Goal: Answer question/provide support

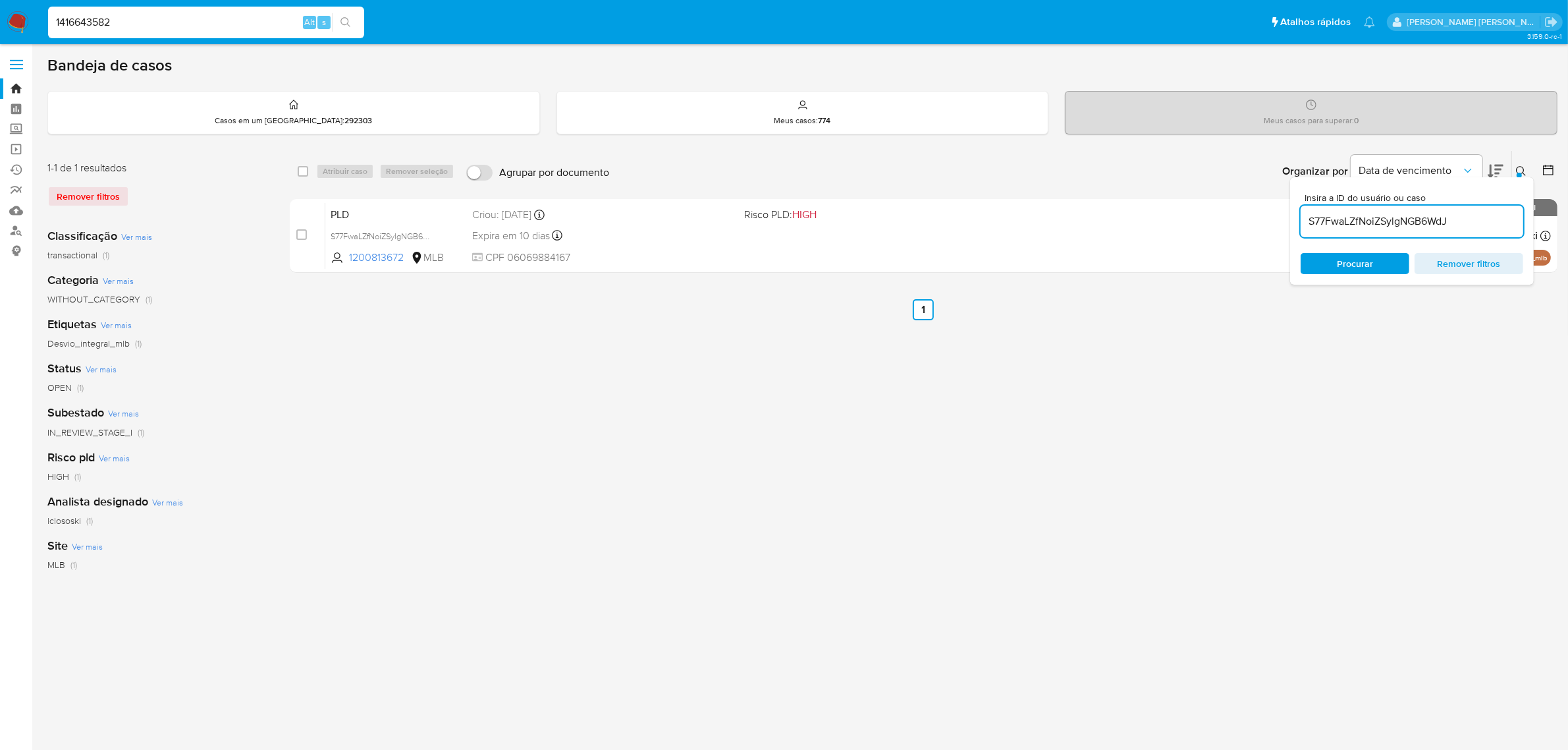
type input "1416643582"
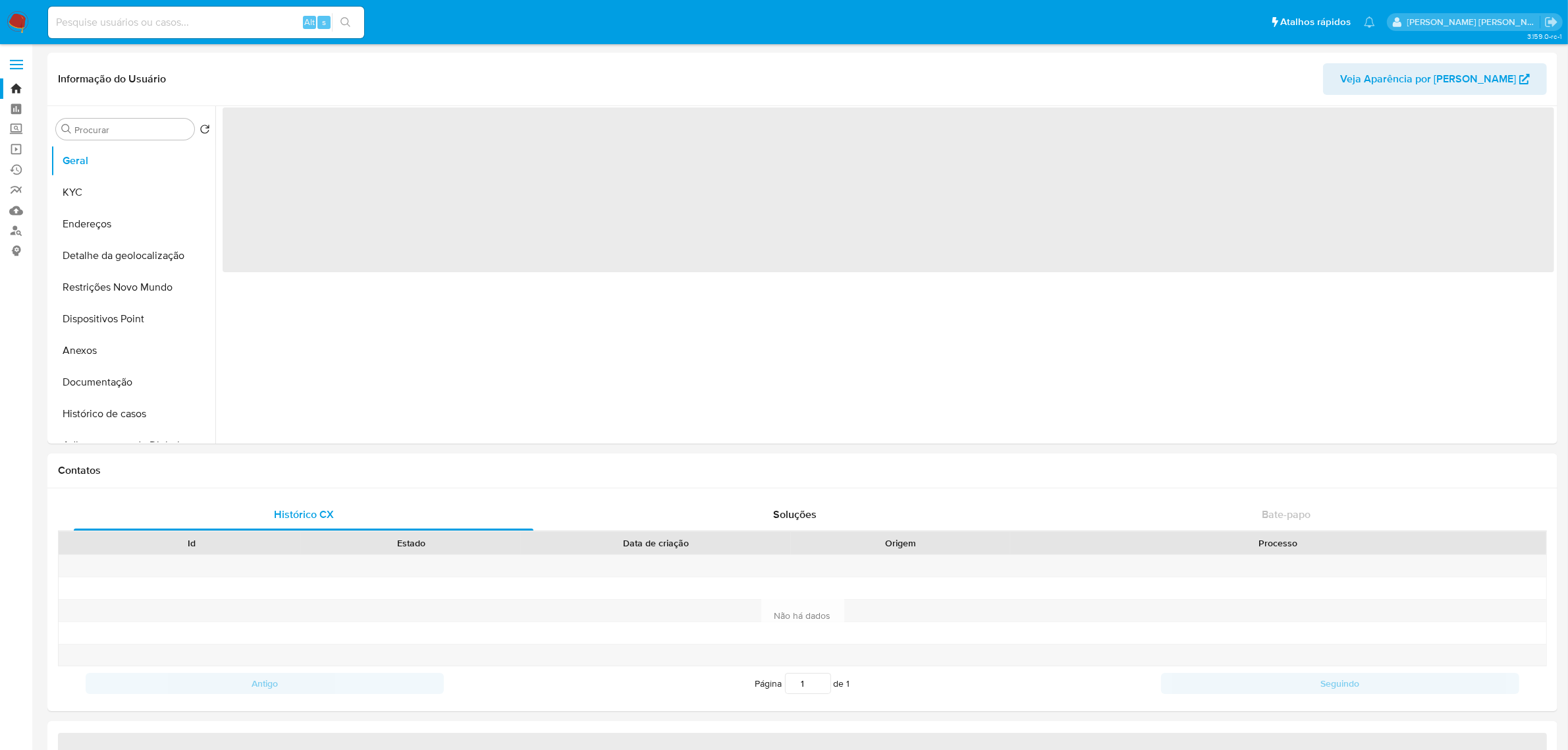
select select "10"
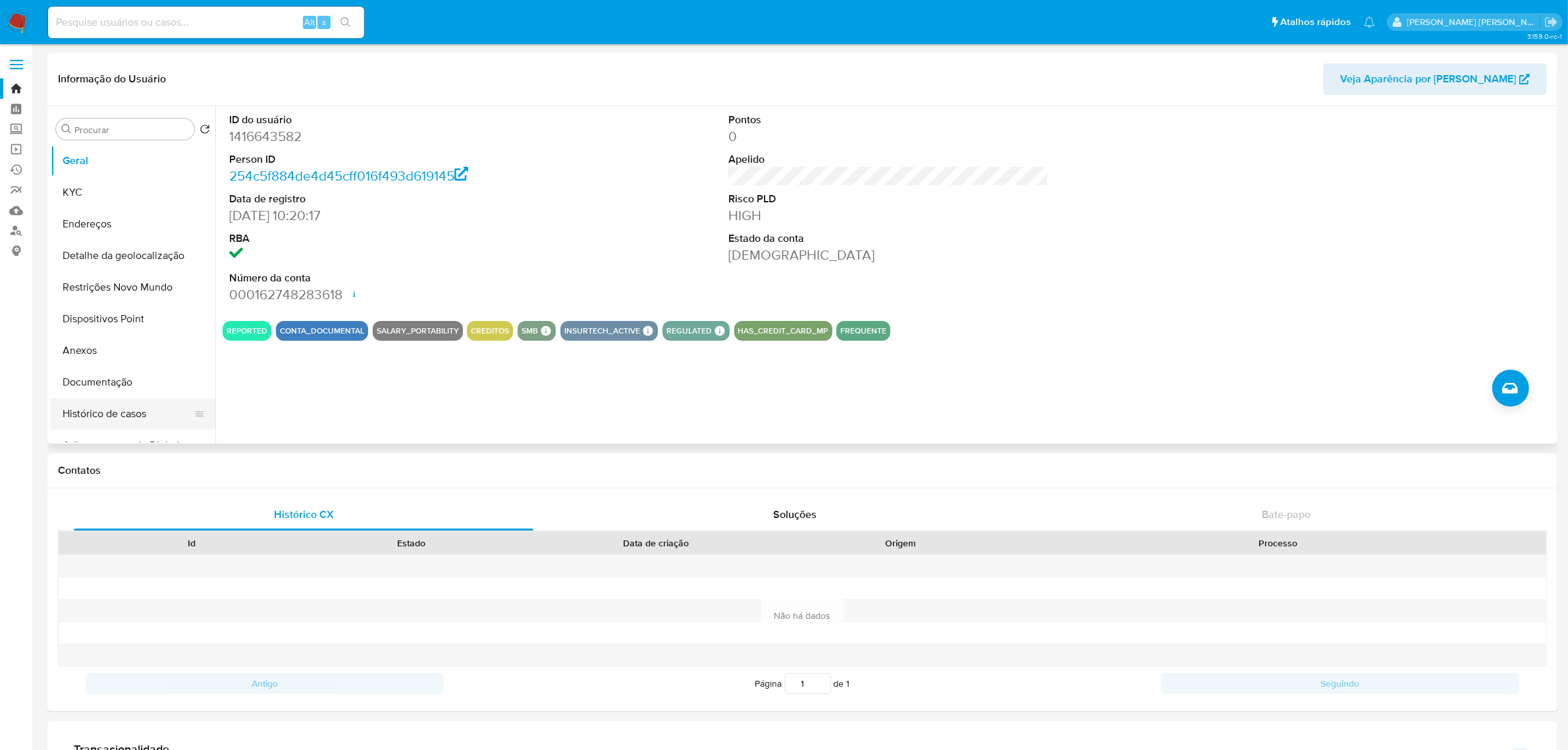
click at [116, 413] on button "Histórico de casos" at bounding box center [128, 413] width 154 height 31
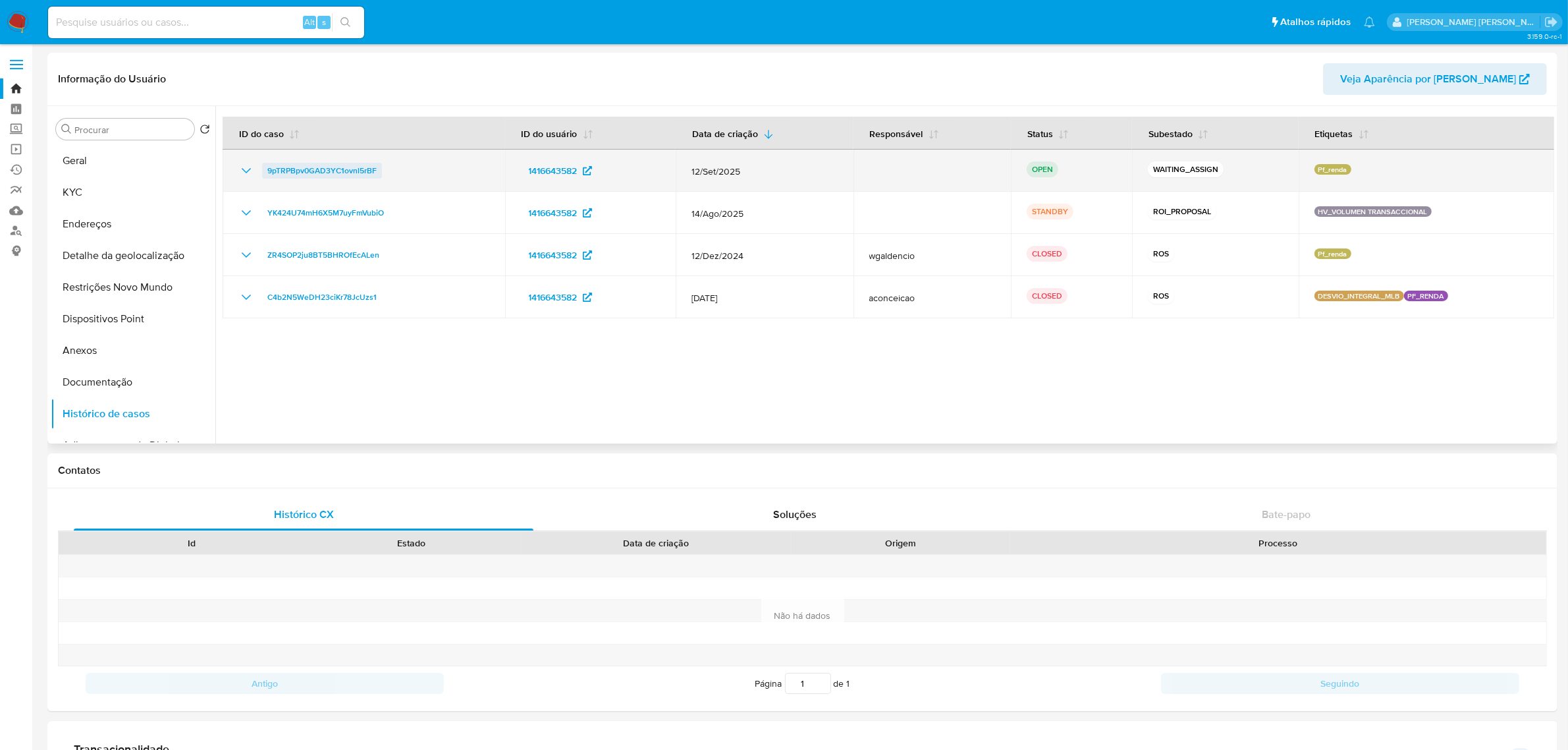
drag, startPoint x: 383, startPoint y: 169, endPoint x: 268, endPoint y: 172, distance: 115.0
click at [268, 172] on div "9pTRPBpv0GAD3YC1ovnl5rBF" at bounding box center [364, 171] width 251 height 16
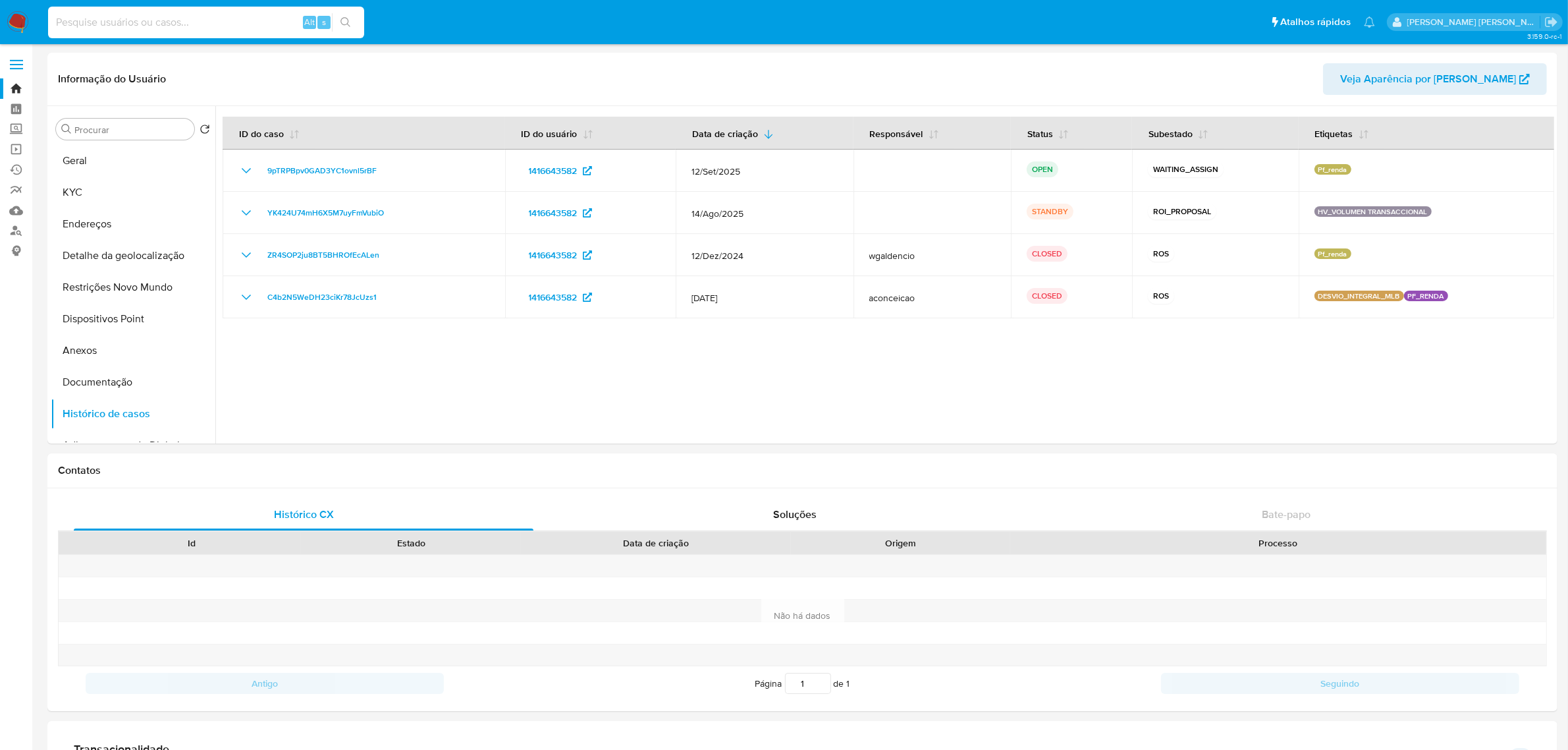
click at [114, 26] on input at bounding box center [206, 21] width 316 height 17
paste input "1184249468"
type input "1184249468"
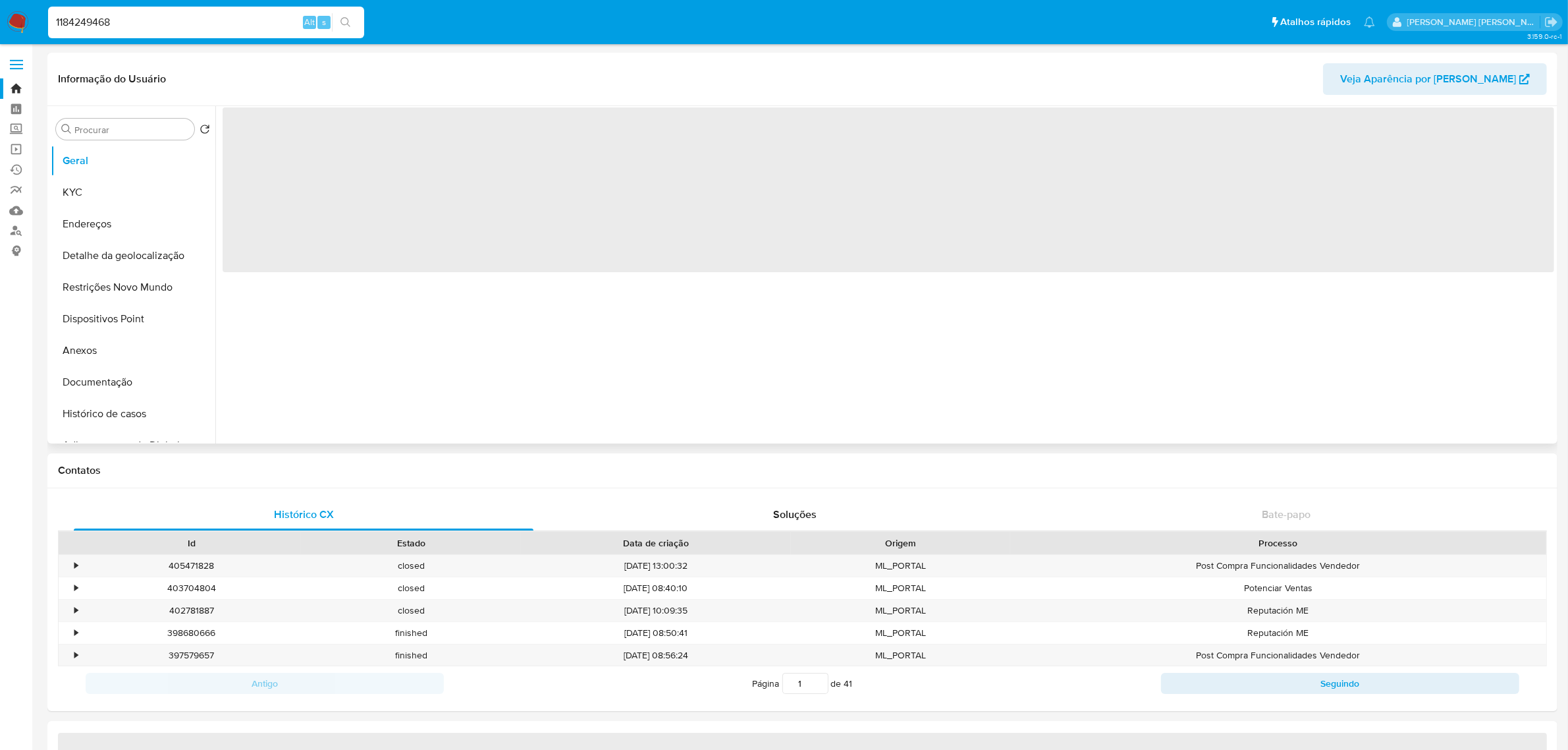
select select "10"
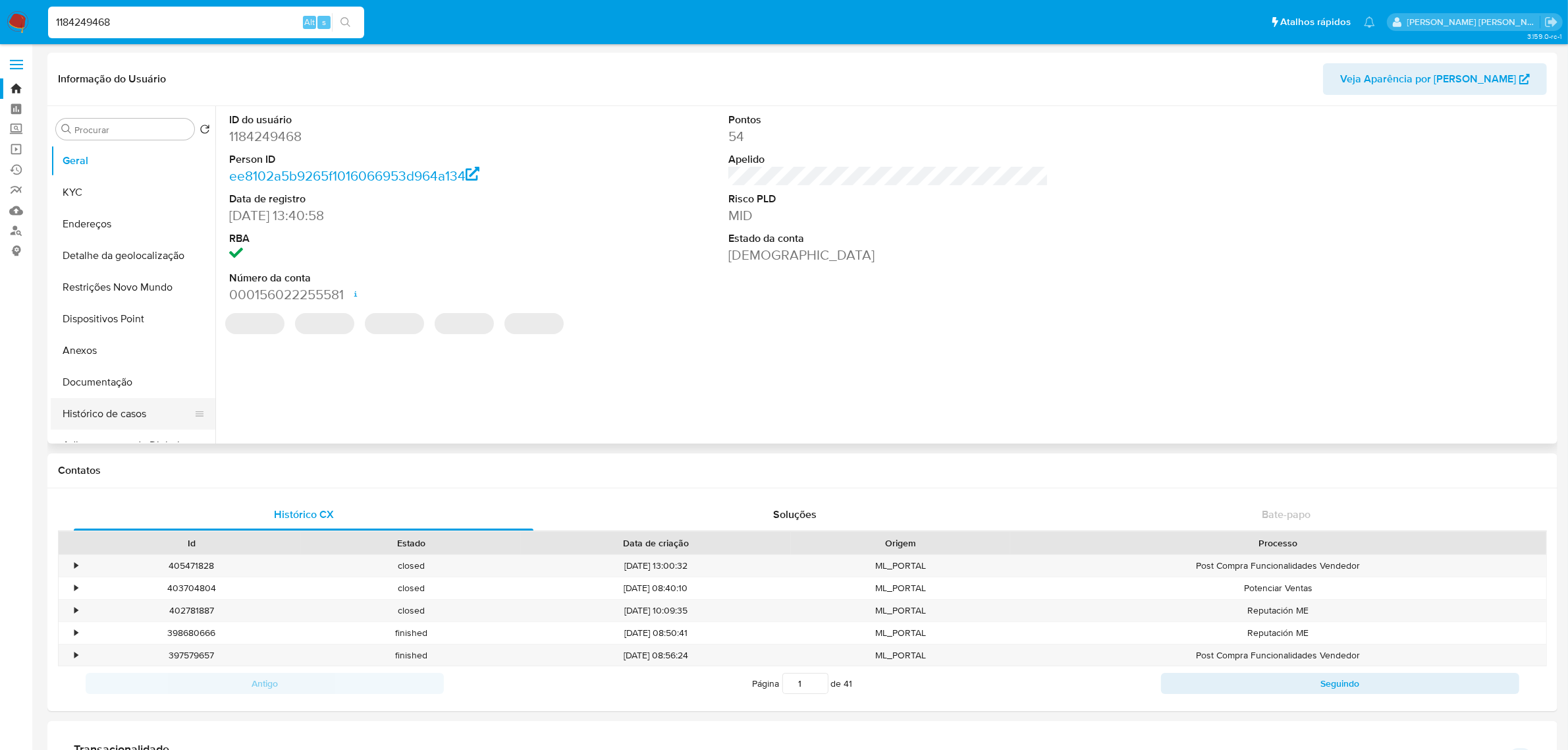
click at [112, 409] on button "Histórico de casos" at bounding box center [128, 413] width 154 height 31
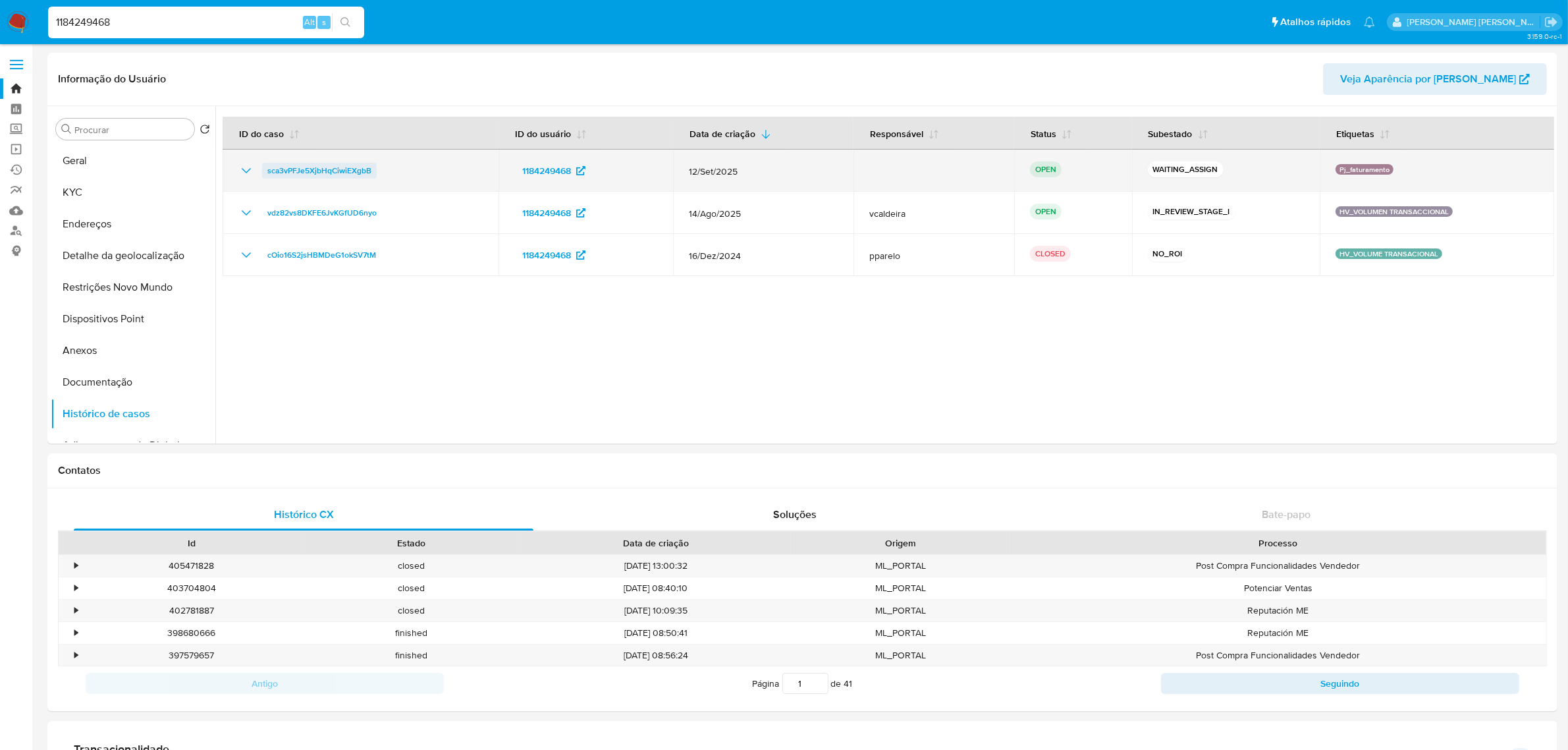
drag, startPoint x: 377, startPoint y: 172, endPoint x: 268, endPoint y: 173, distance: 109.0
click at [268, 173] on div "sca3vPFJe5XjbHqCiwiEXgbB" at bounding box center [360, 171] width 244 height 16
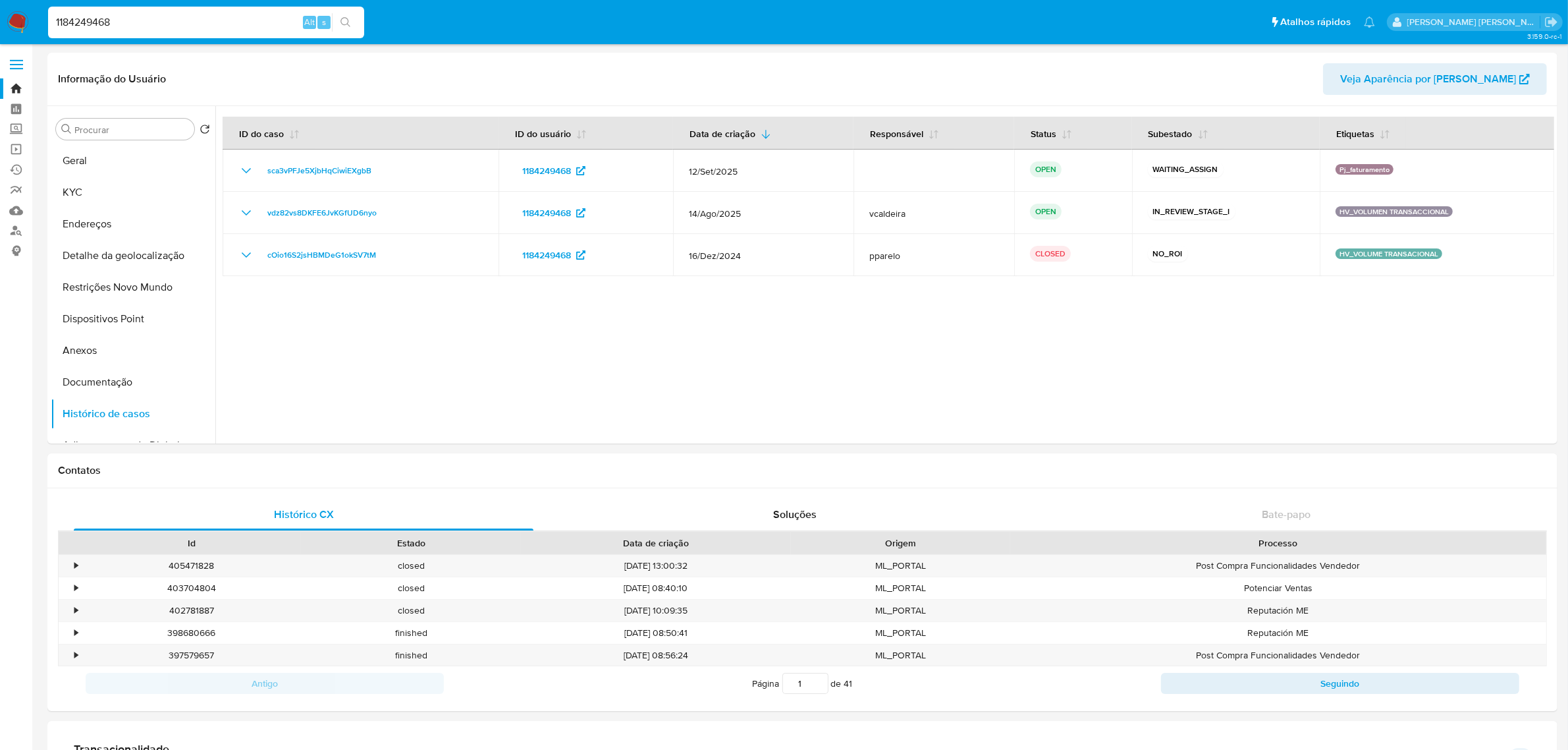
click at [199, 18] on input "1184249468" at bounding box center [206, 21] width 316 height 17
paste input "1566301899"
type input "1566301899"
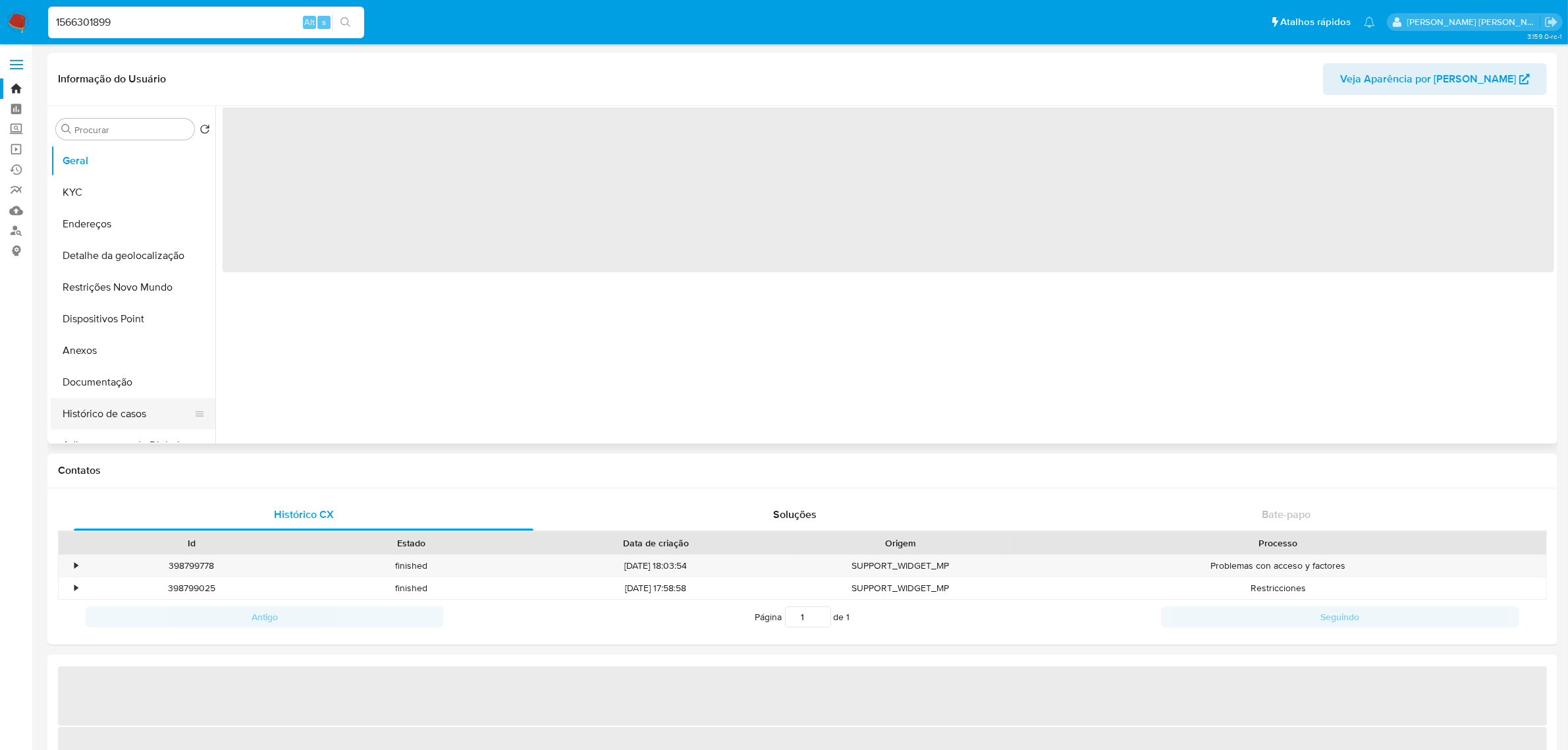
select select "10"
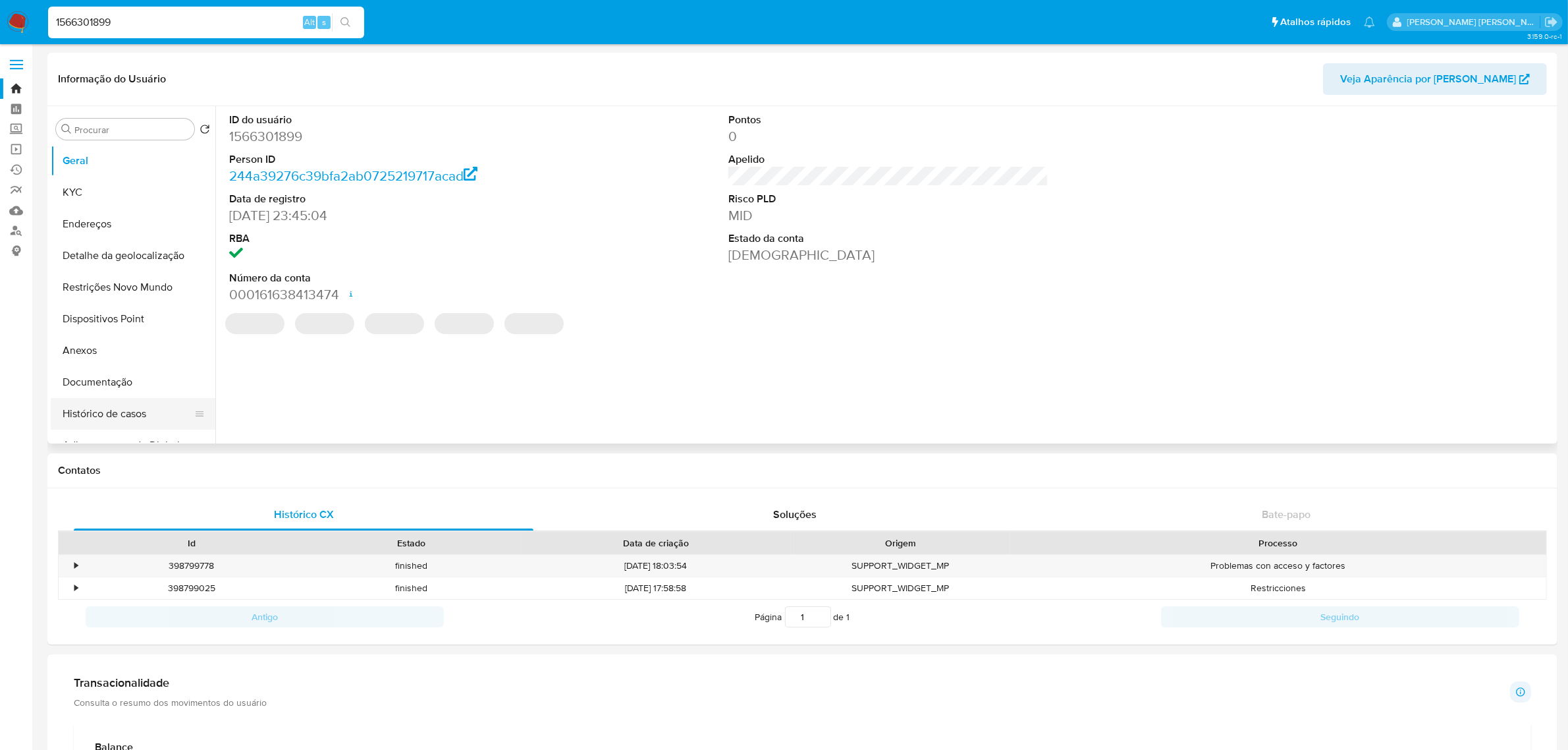
click at [116, 412] on button "Histórico de casos" at bounding box center [128, 413] width 154 height 31
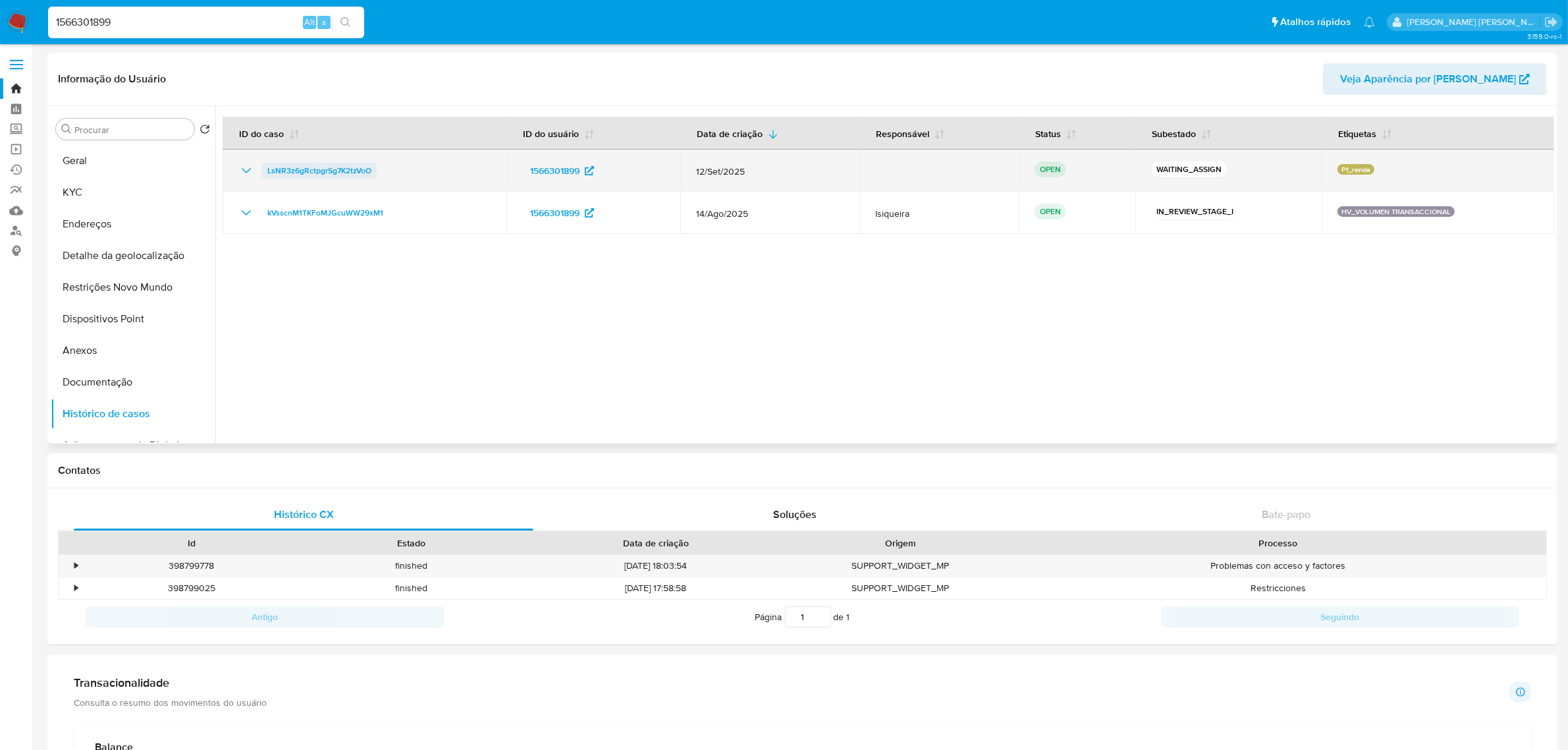
drag, startPoint x: 385, startPoint y: 170, endPoint x: 267, endPoint y: 170, distance: 118.0
click at [267, 170] on div "LsNR3z6gRctpgrSg7K2tzVoO" at bounding box center [365, 171] width 252 height 16
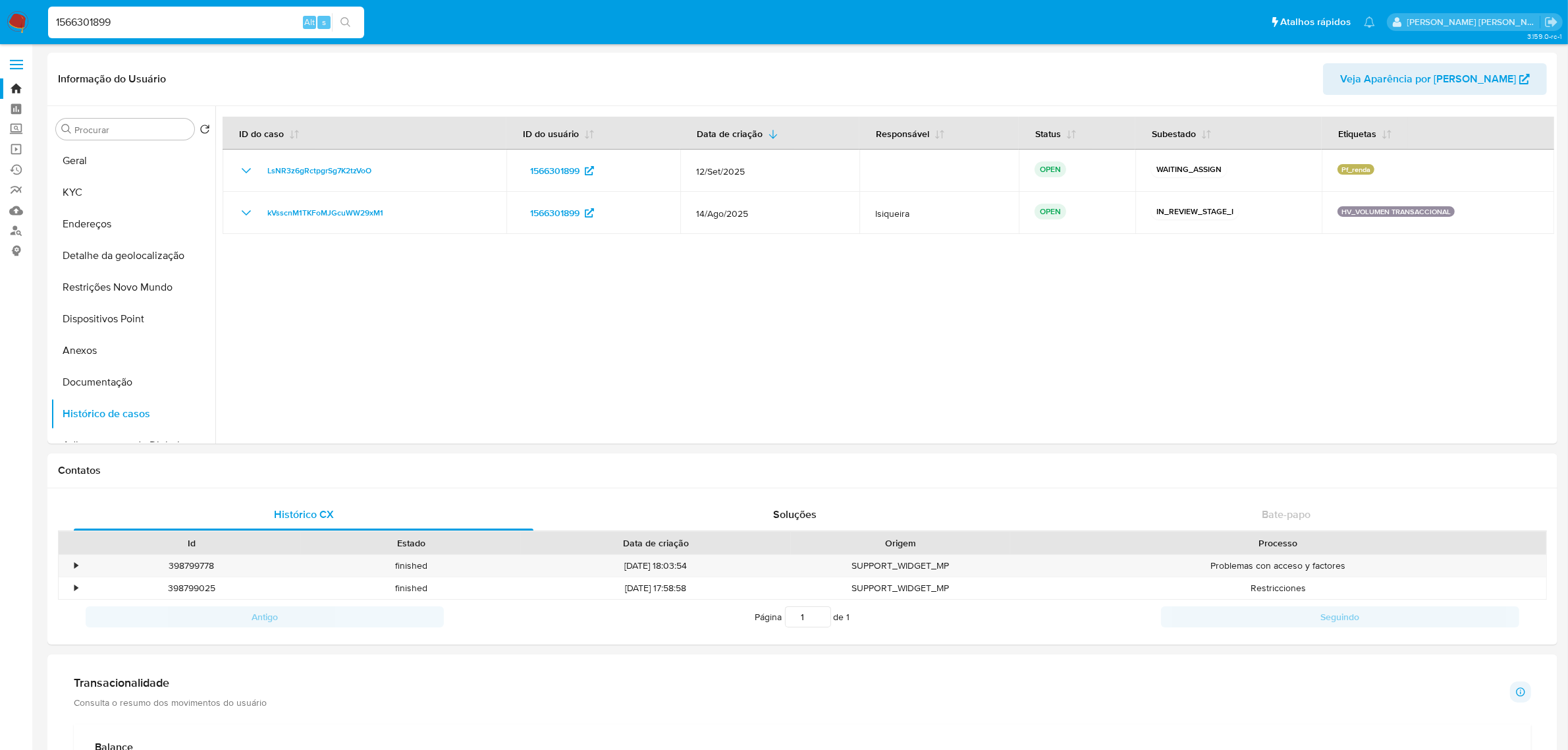
drag, startPoint x: 189, startPoint y: 13, endPoint x: -43, endPoint y: 20, distance: 232.1
paste input "6983153"
type input "169831539"
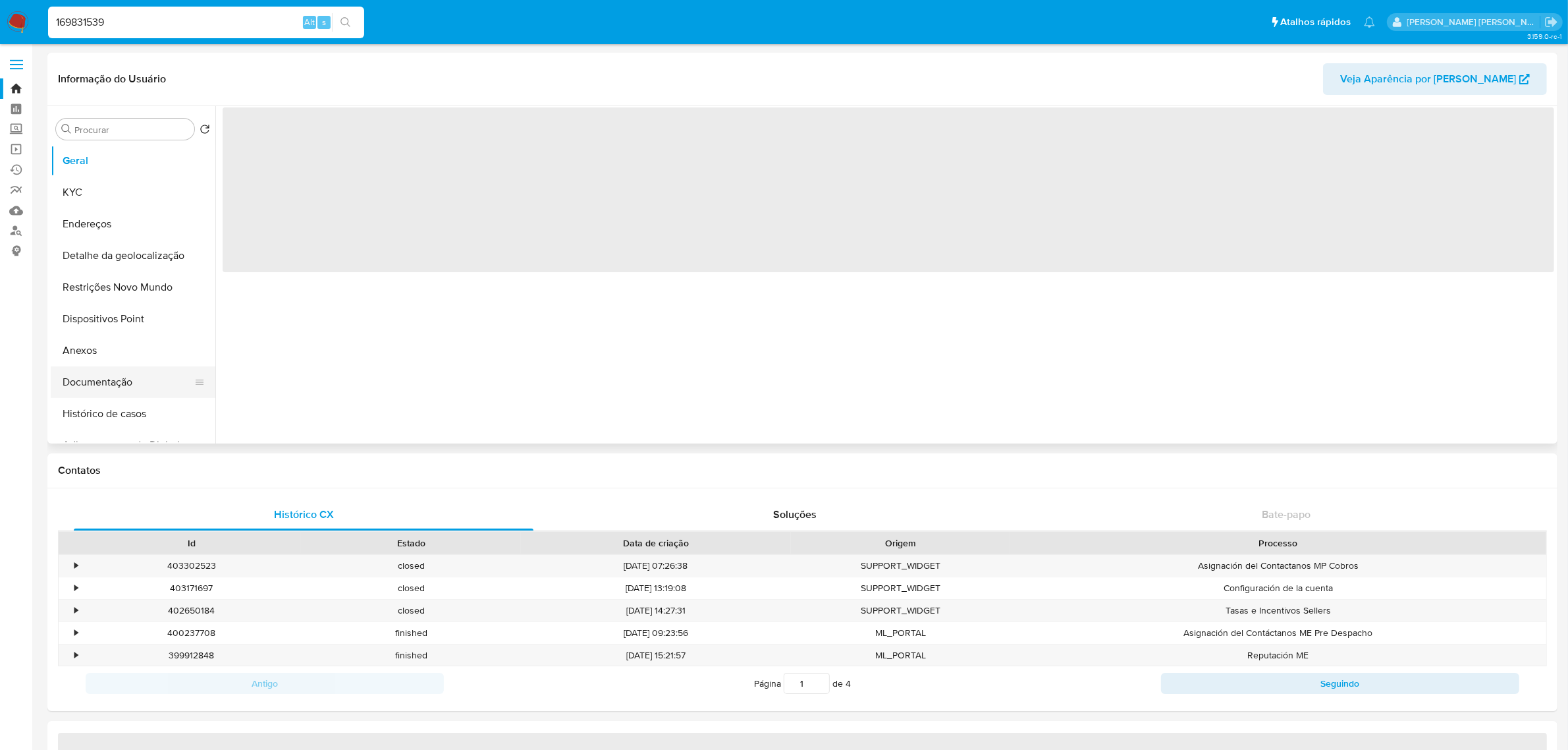
select select "10"
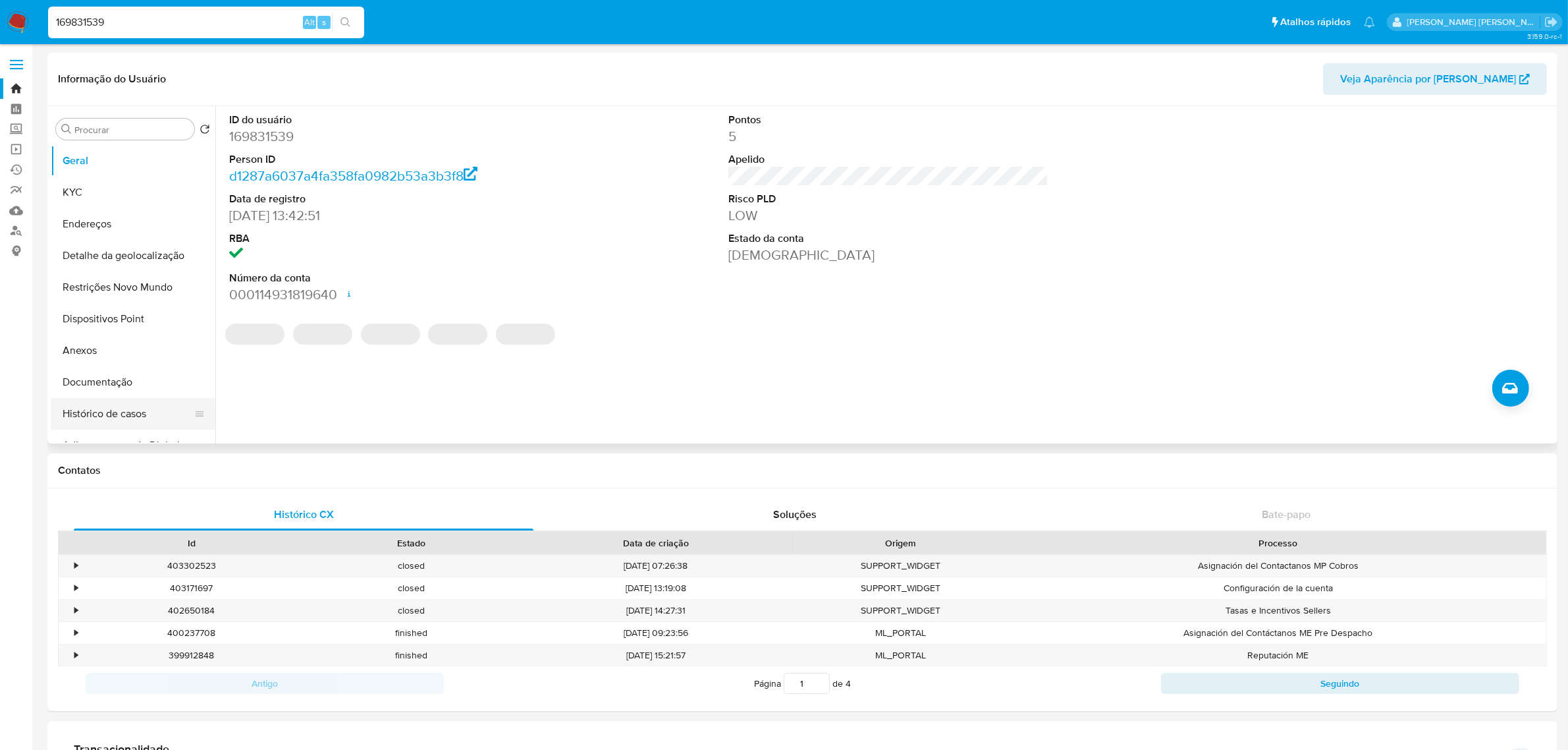
click at [129, 418] on button "Histórico de casos" at bounding box center [128, 413] width 154 height 31
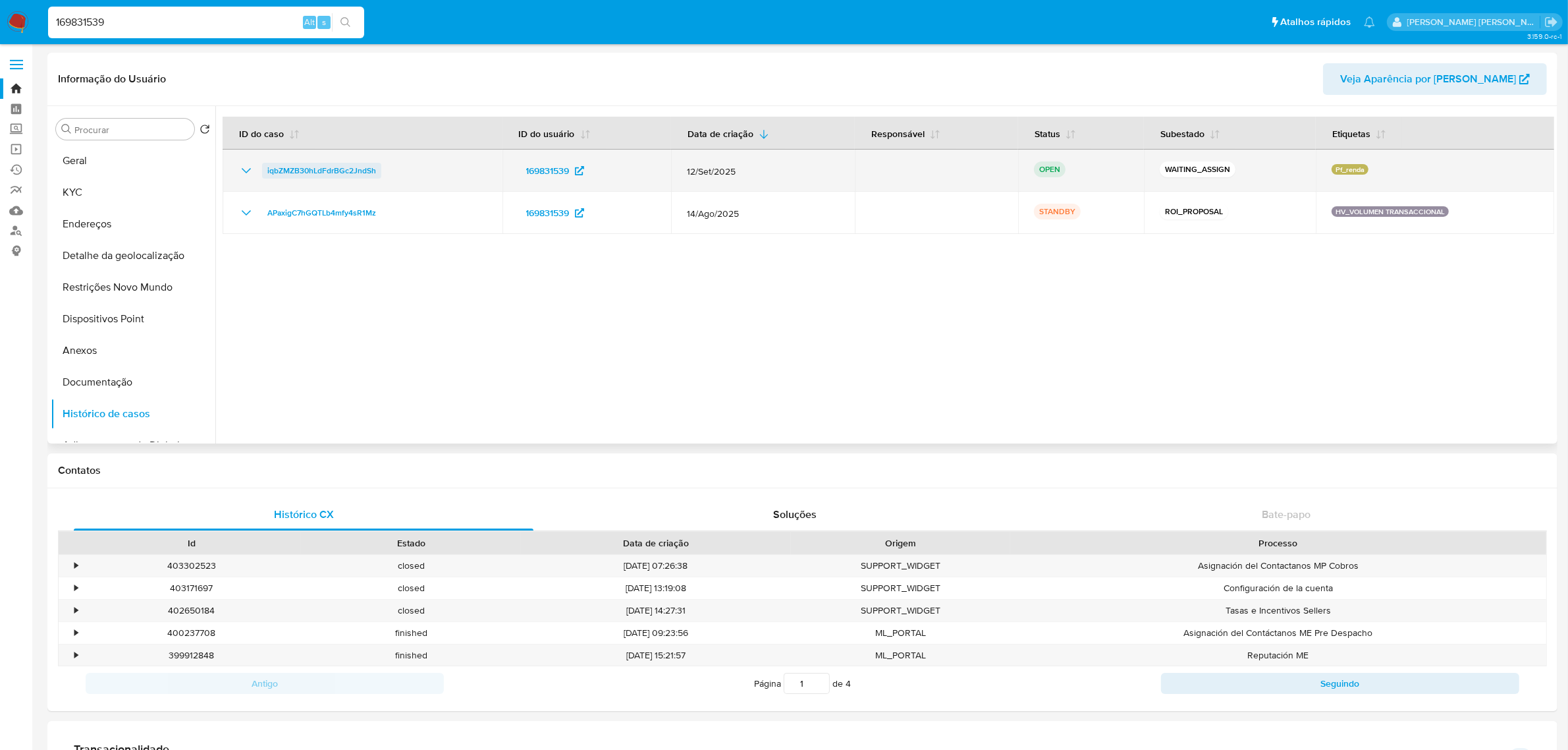
drag, startPoint x: 392, startPoint y: 169, endPoint x: 264, endPoint y: 172, distance: 128.0
click at [264, 172] on div "iqbZMZB30hLdFdrBGc2JndSh" at bounding box center [363, 171] width 248 height 16
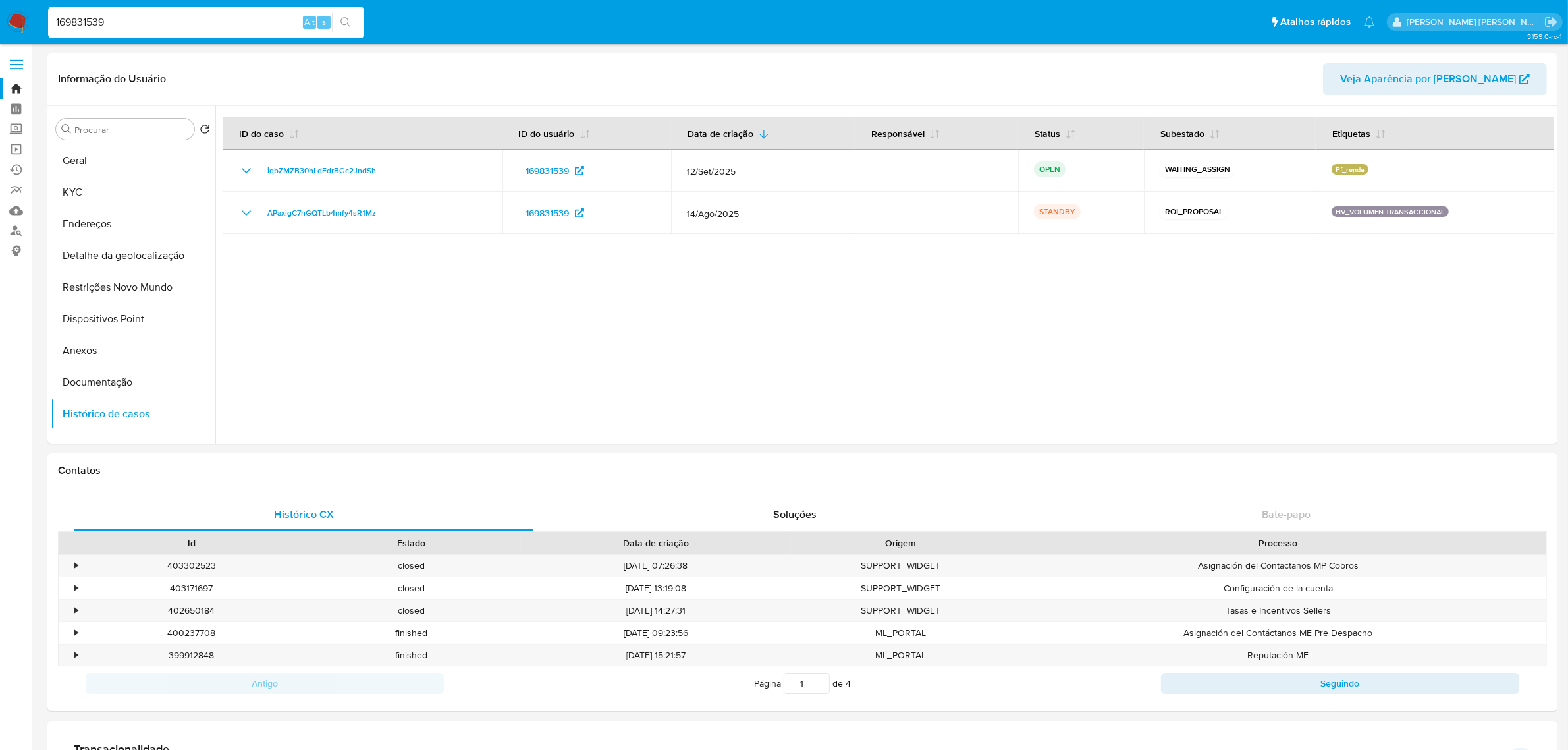
click at [143, 29] on input "169831539" at bounding box center [206, 21] width 316 height 17
paste input "8775272"
type input "168775272"
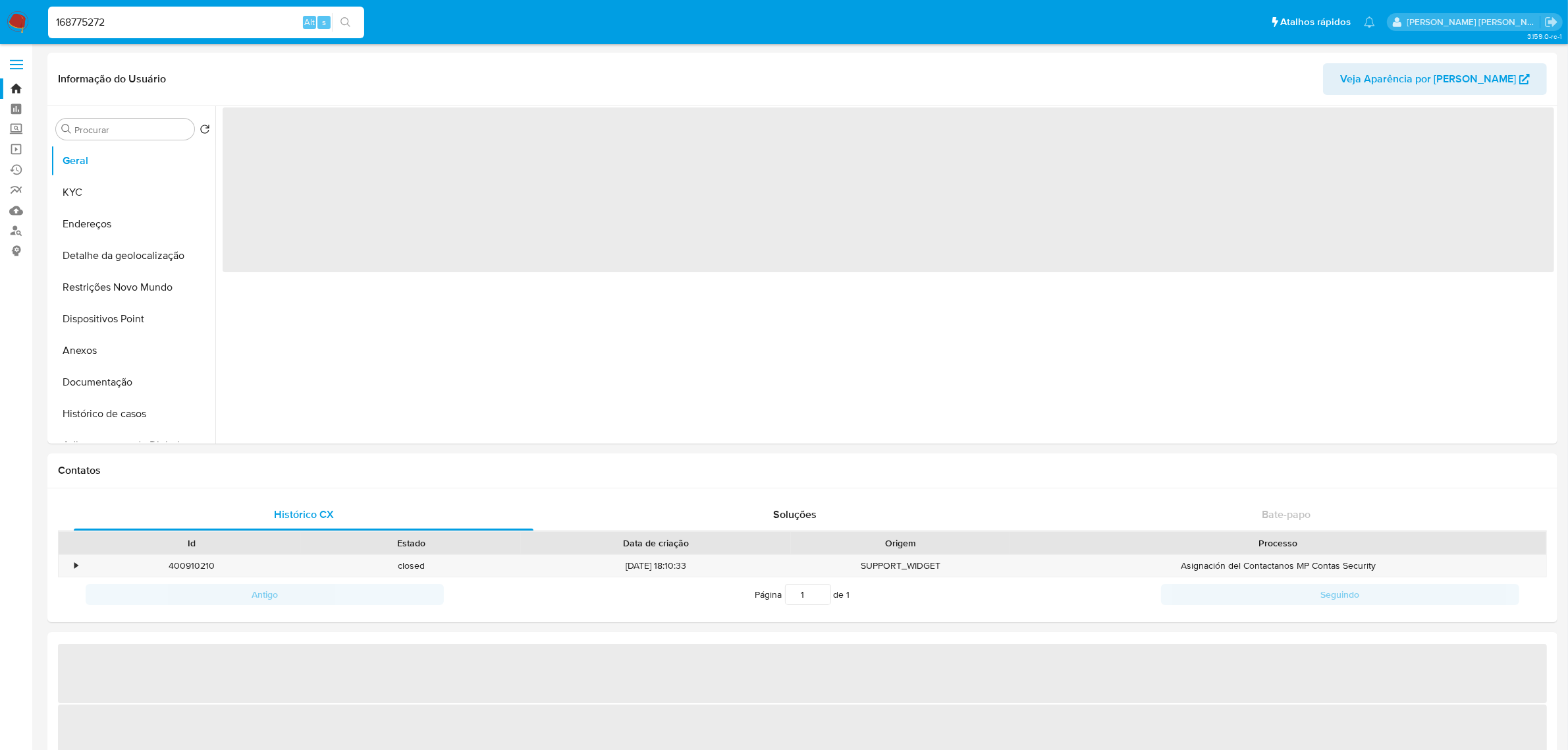
select select "10"
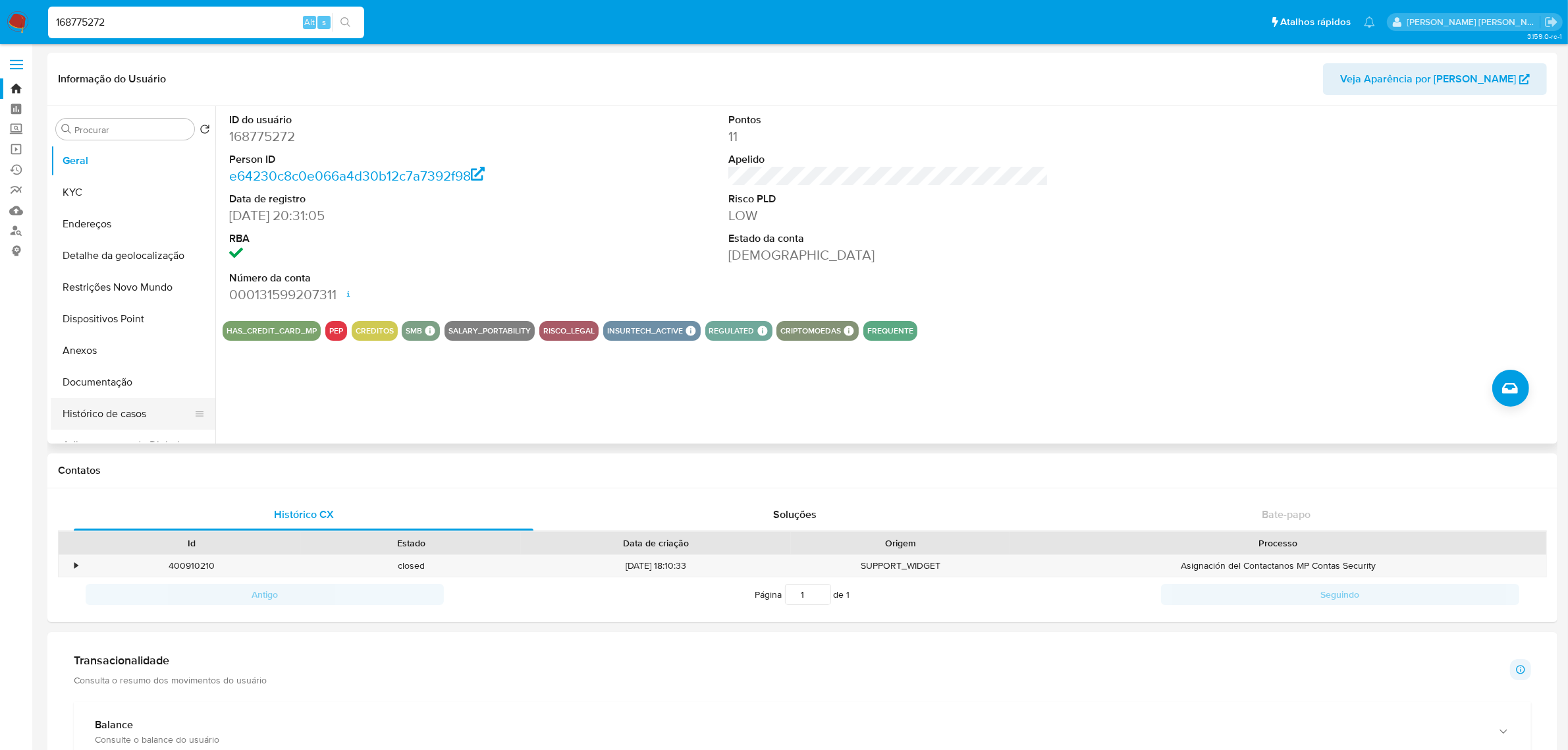
click at [133, 415] on button "Histórico de casos" at bounding box center [128, 413] width 154 height 31
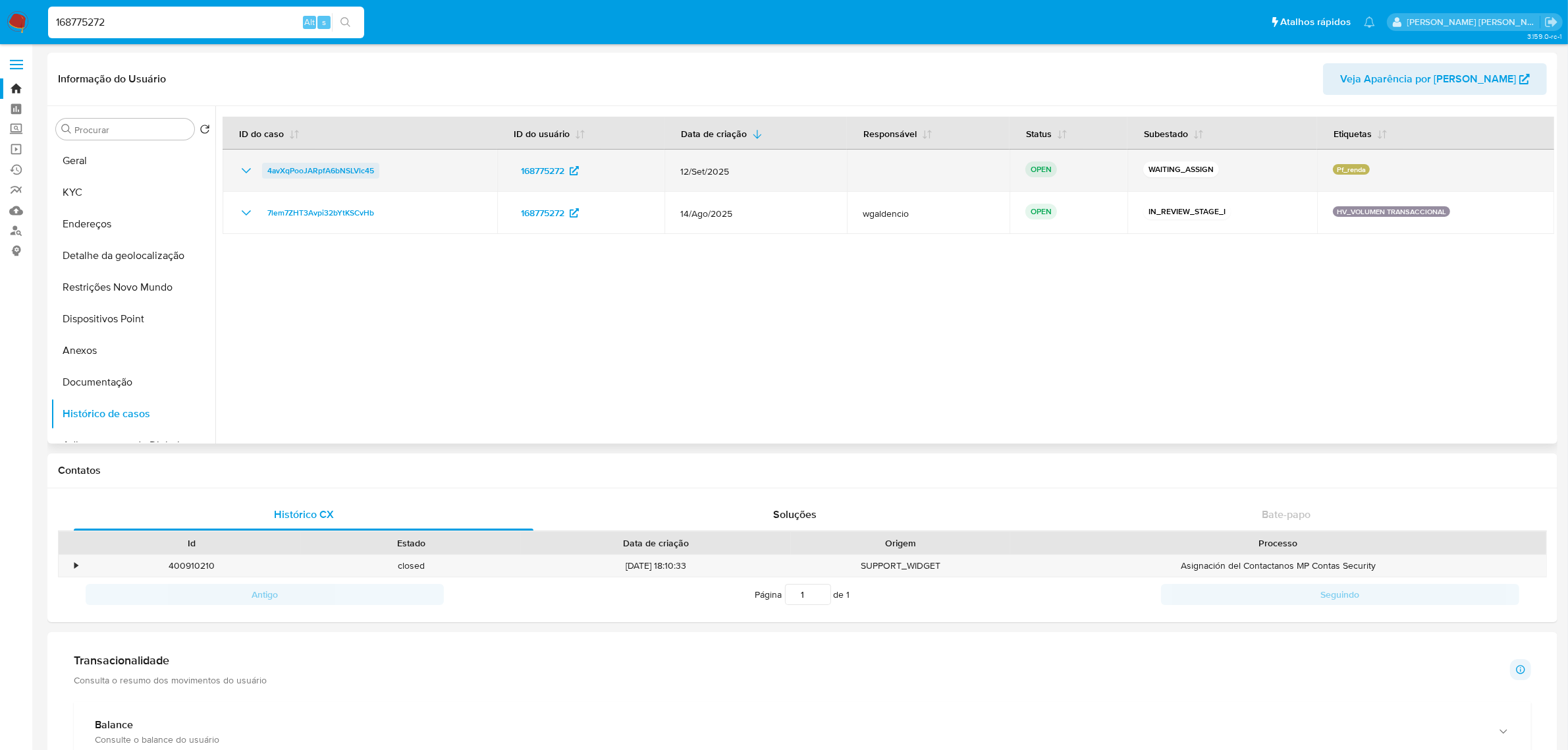
drag, startPoint x: 397, startPoint y: 174, endPoint x: 267, endPoint y: 172, distance: 130.0
click at [267, 172] on div "4avXqPooJARpfA6bNSLVlc45" at bounding box center [360, 171] width 243 height 16
click at [334, 163] on span "4avXqPooJARpfA6bNSLVlc45" at bounding box center [320, 171] width 106 height 16
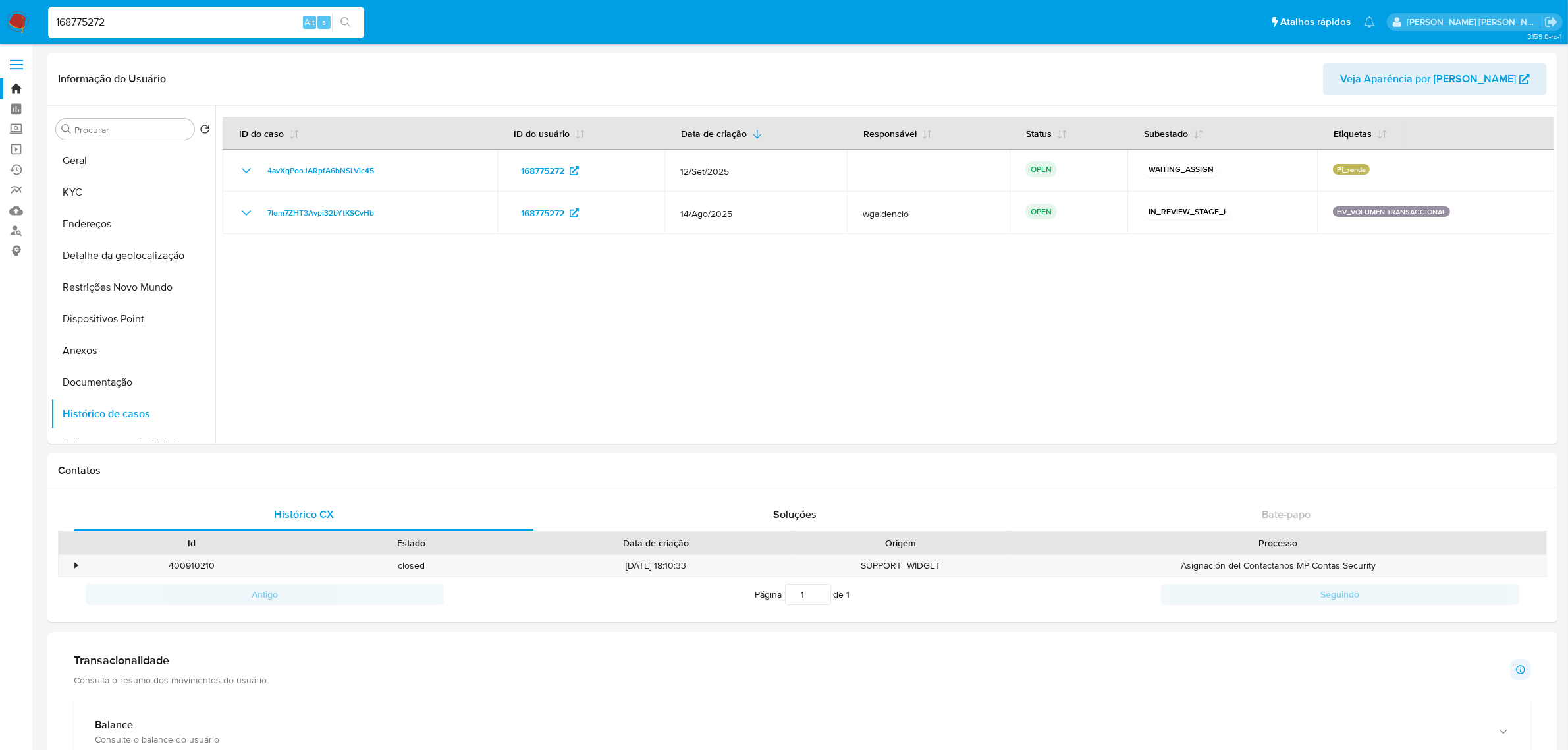
click at [209, 24] on input "168775272" at bounding box center [206, 21] width 316 height 17
paste input "566301899"
type input "1566301899"
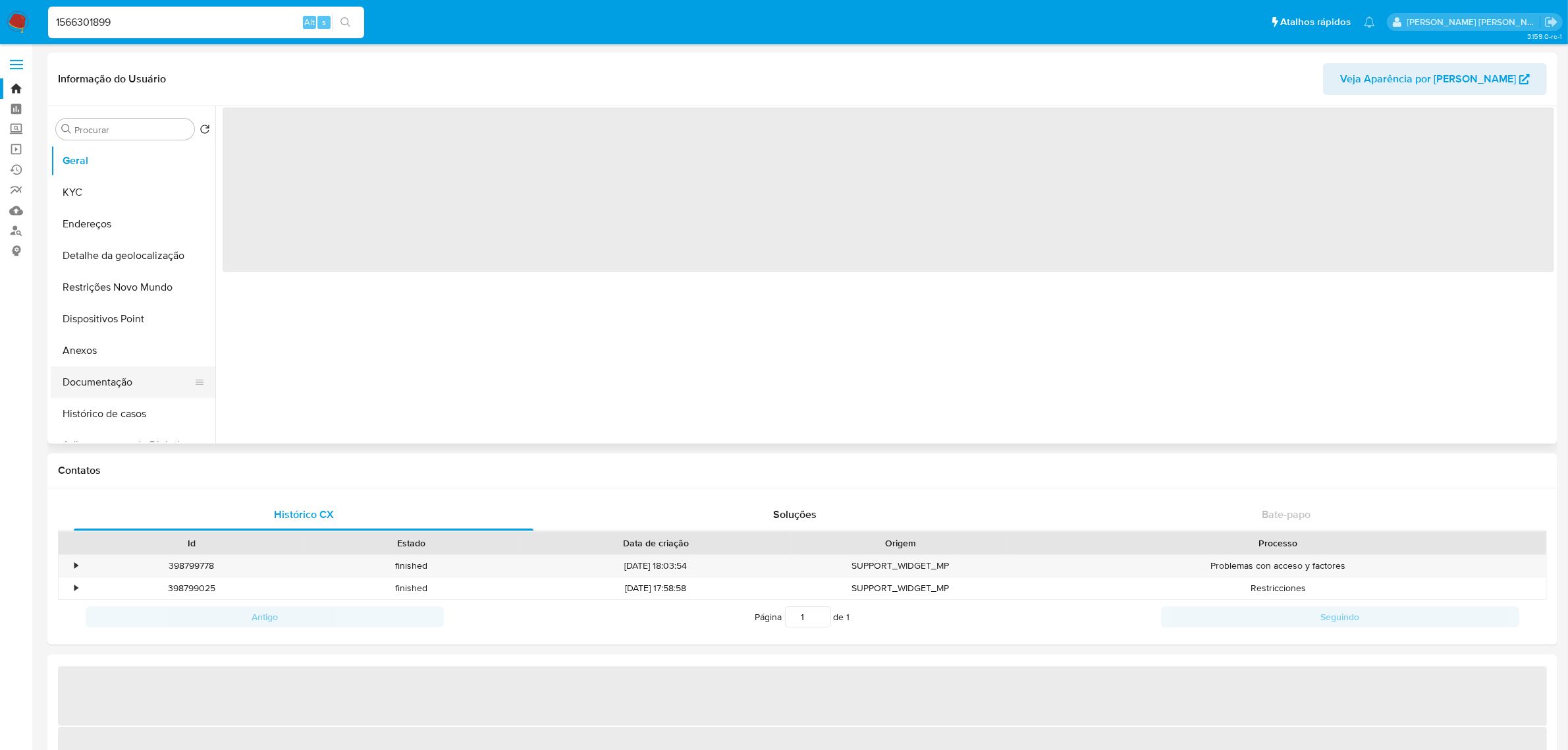
select select "10"
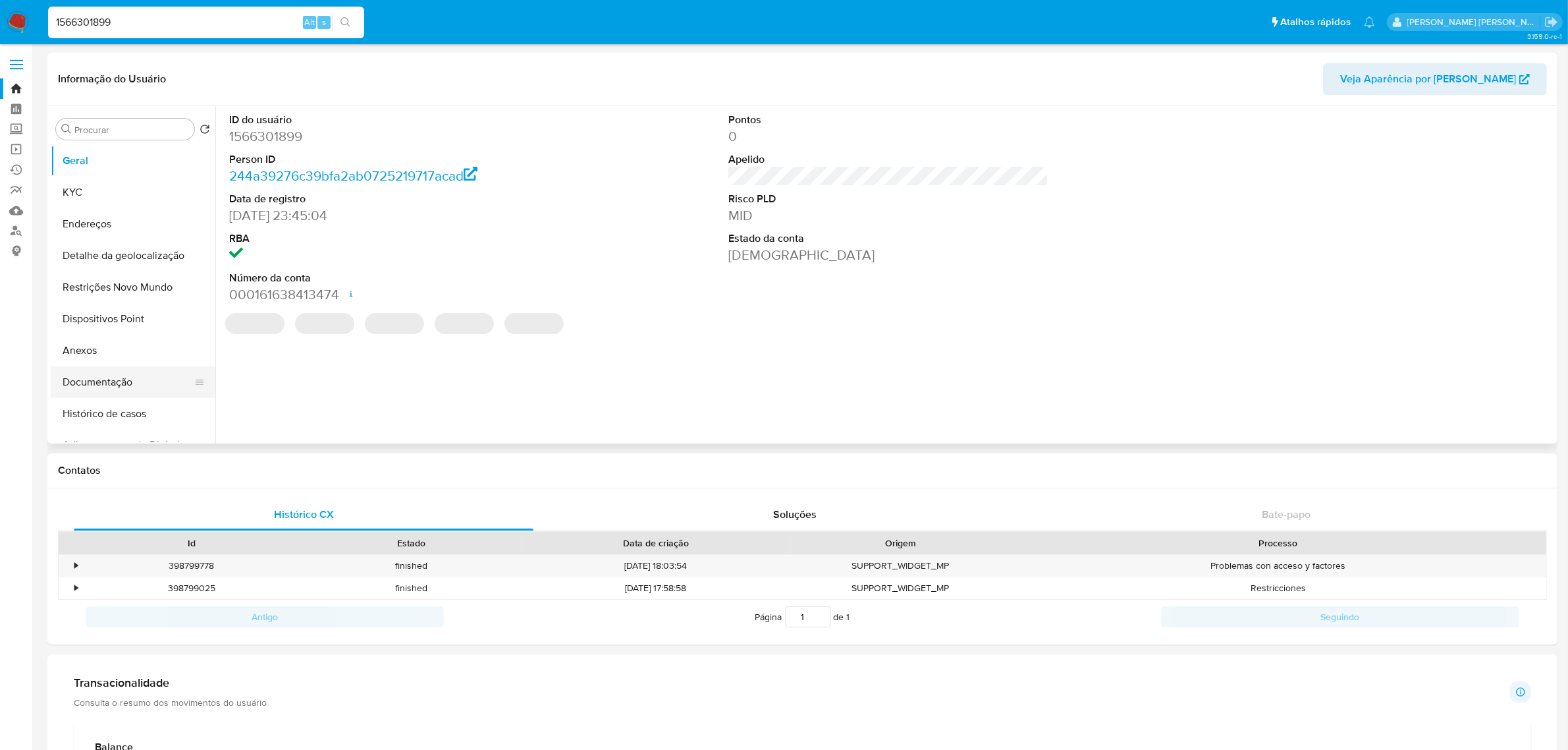
click at [126, 383] on button "Documentação" at bounding box center [128, 382] width 154 height 31
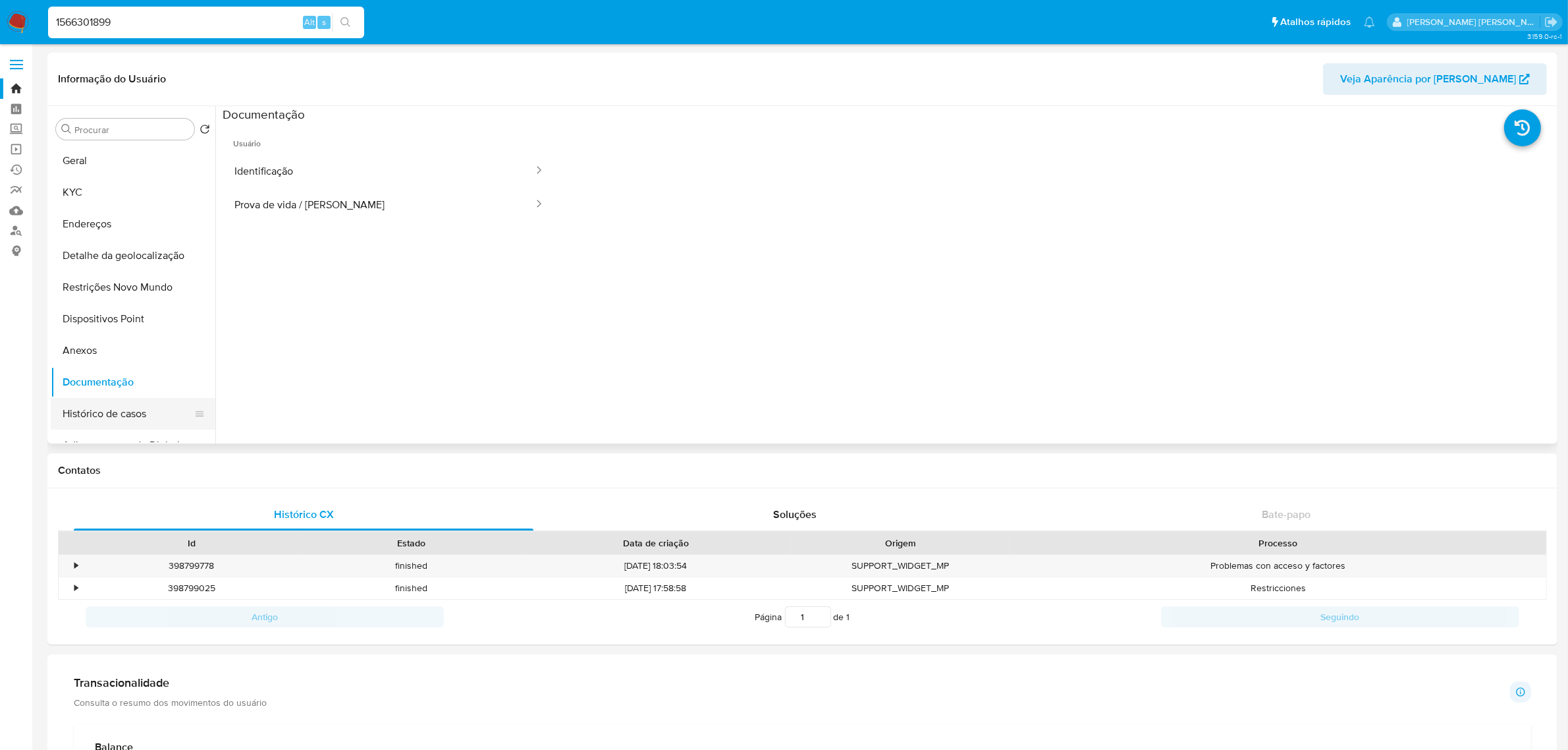
click at [130, 410] on button "Histórico de casos" at bounding box center [128, 413] width 154 height 31
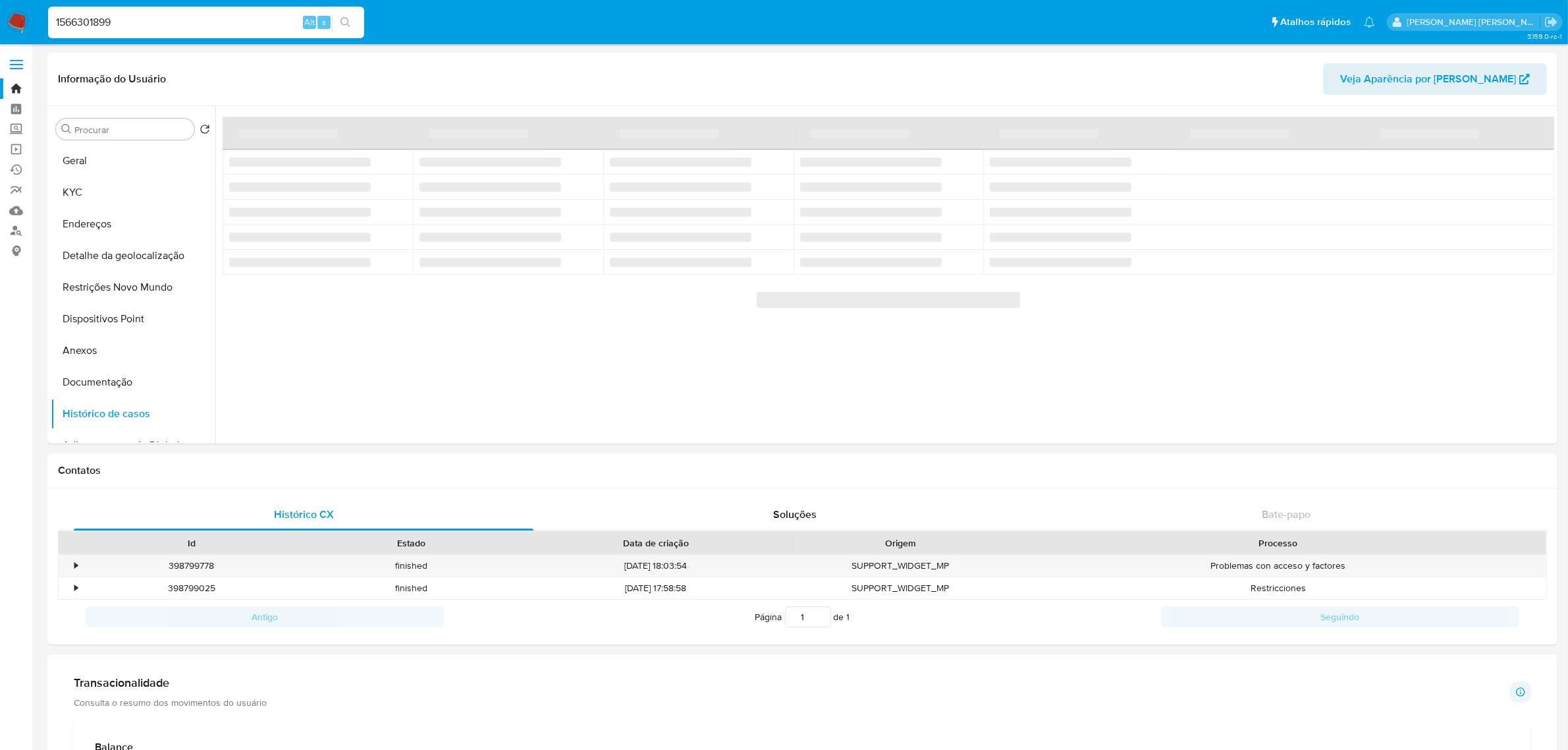
drag, startPoint x: 130, startPoint y: 410, endPoint x: 152, endPoint y: 447, distance: 43.0
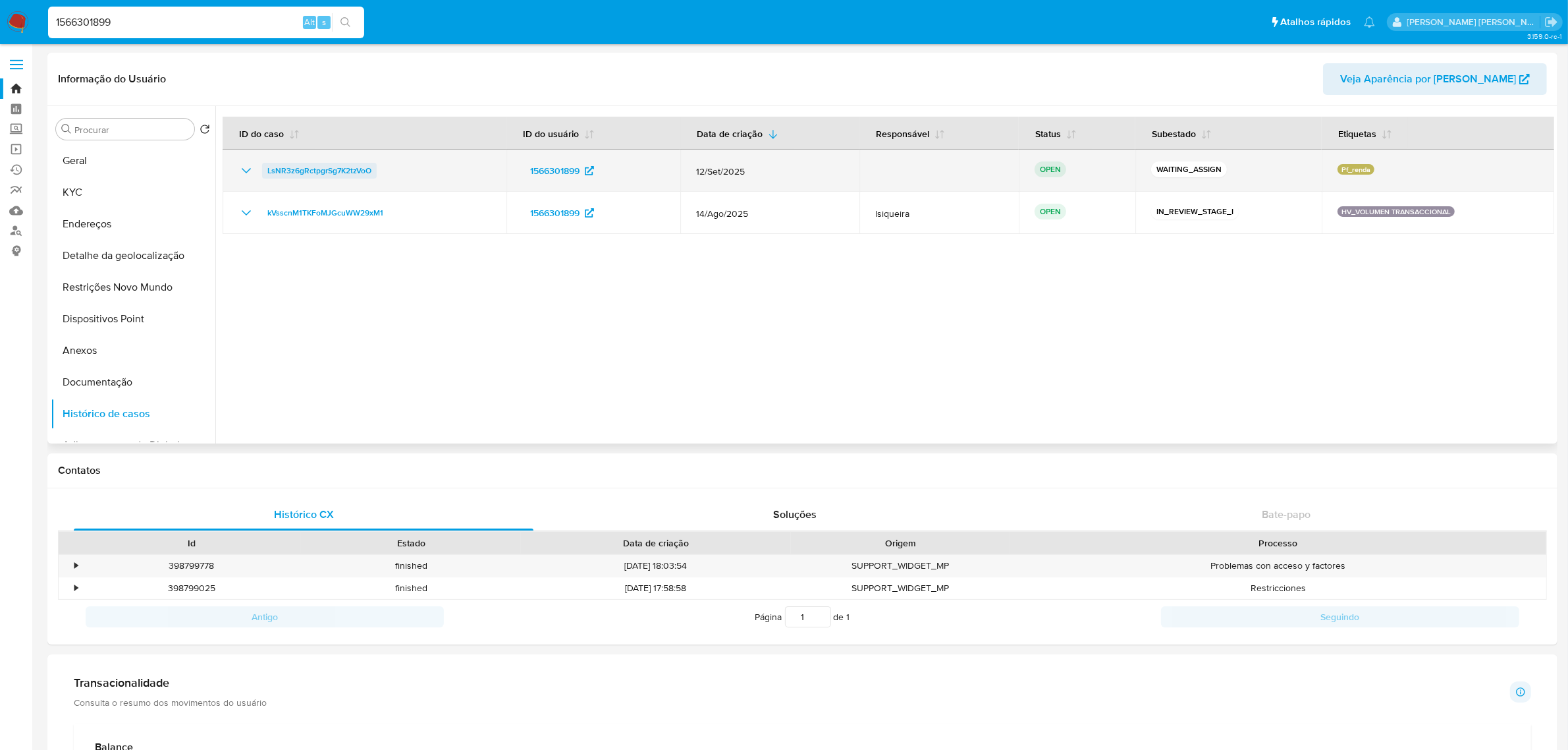
click at [336, 173] on span "LsNR3z6gRctpgrSg7K2tzVoO" at bounding box center [319, 171] width 104 height 16
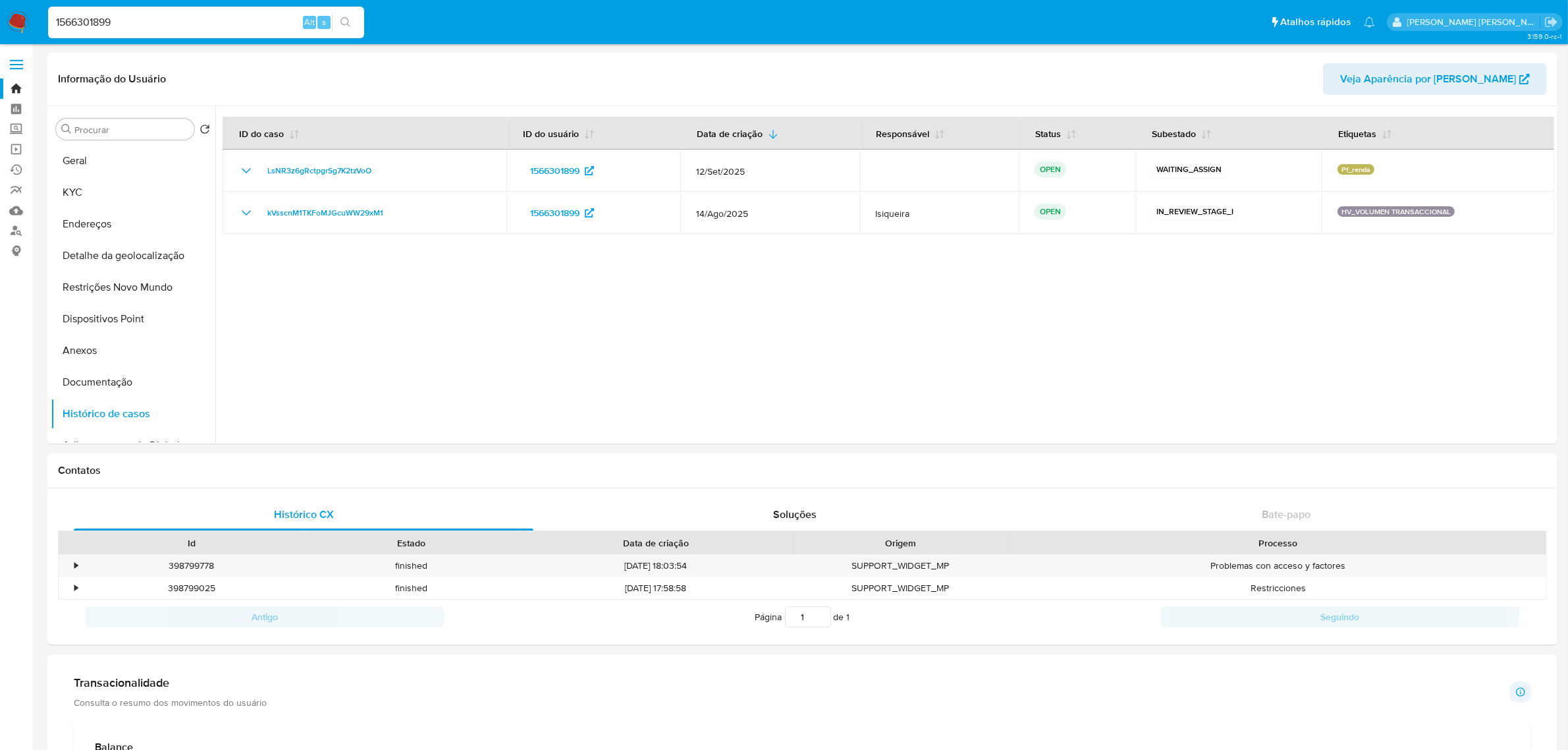
click at [172, 11] on div "1566301899 Alt s" at bounding box center [206, 21] width 316 height 31
click at [168, 18] on input "1566301899" at bounding box center [206, 21] width 316 height 17
paste input "ryQ2CoSUNA7TLRj4xJFHOx68"
type input "ryQ2CoSUNA7TLRj4xJFHOx68"
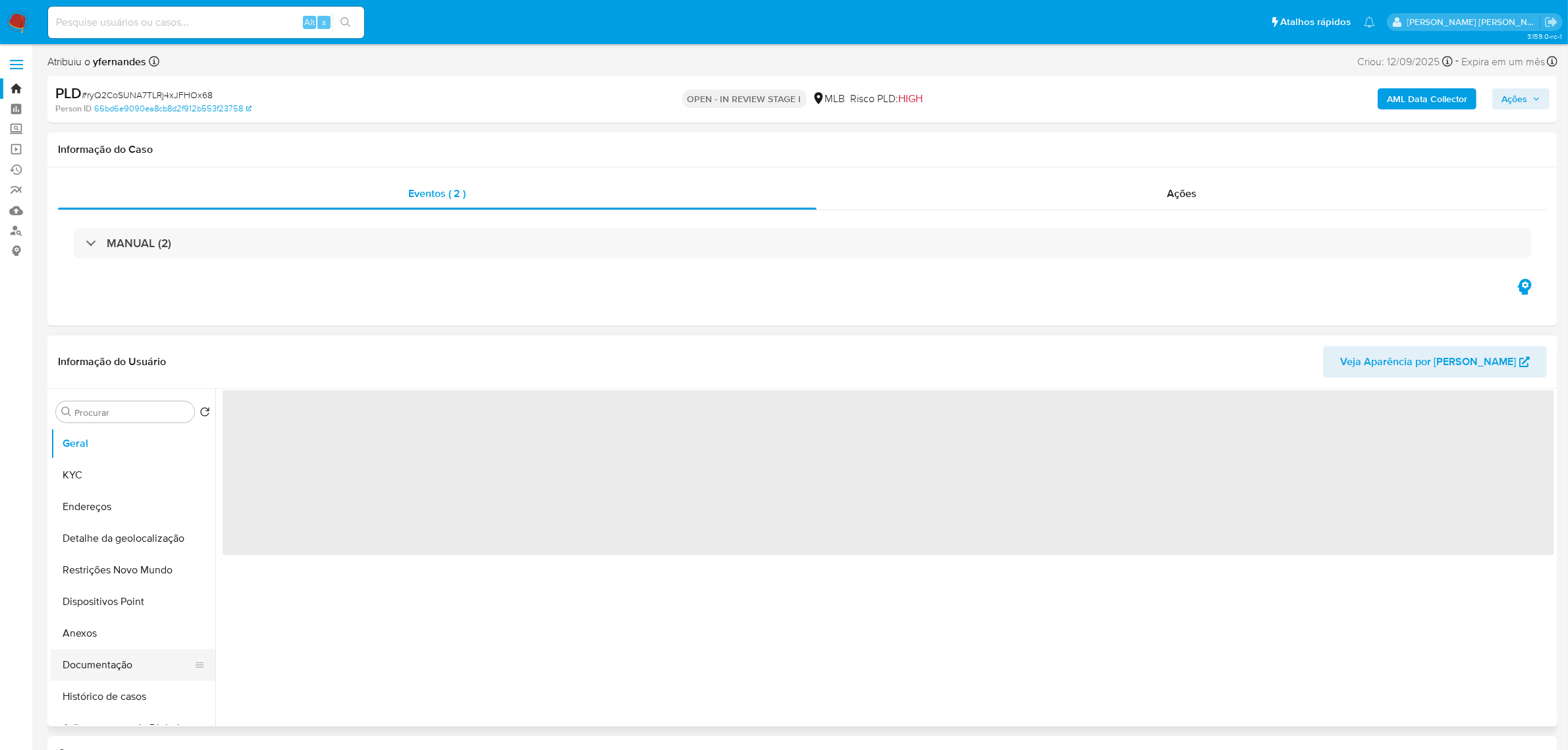
select select "10"
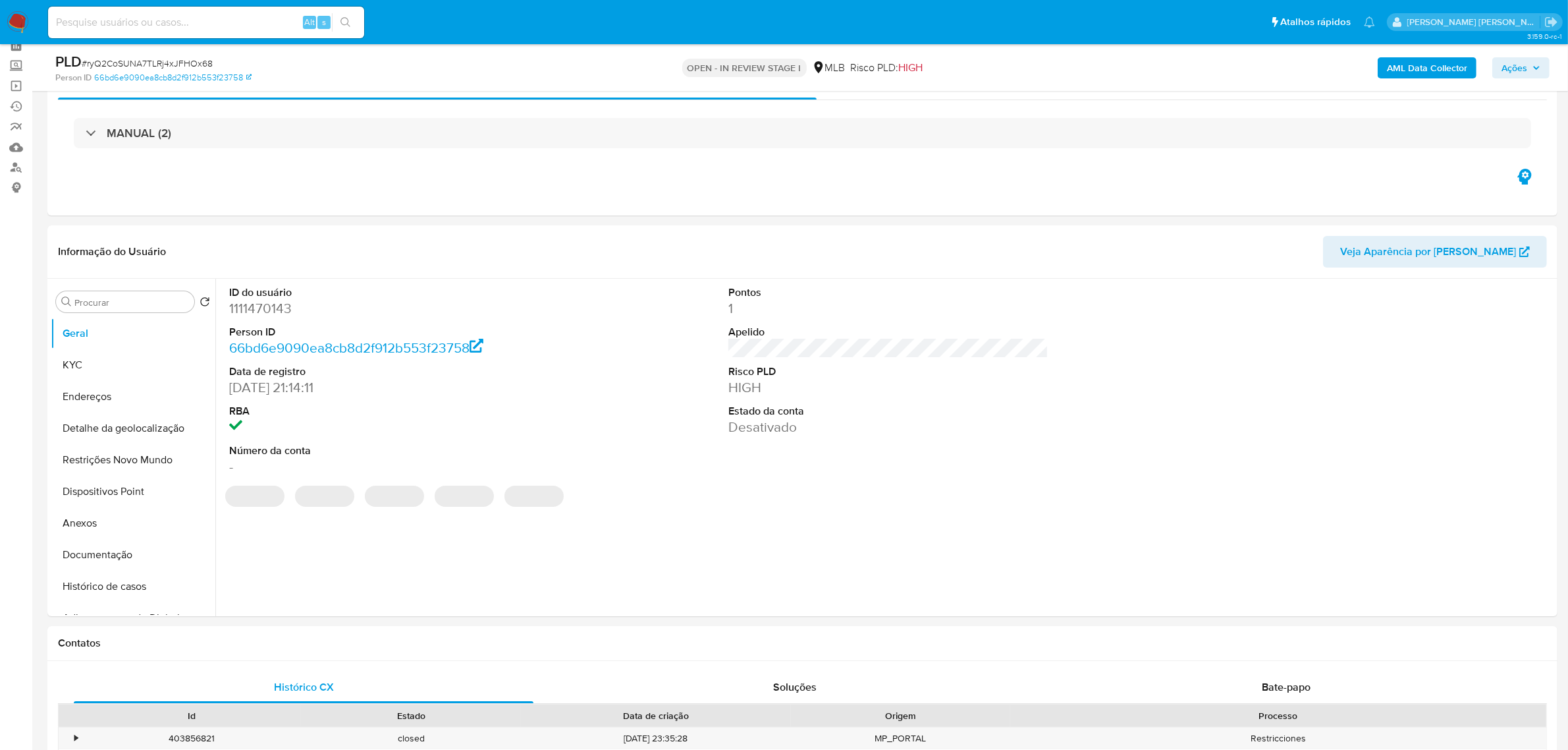
scroll to position [82, 0]
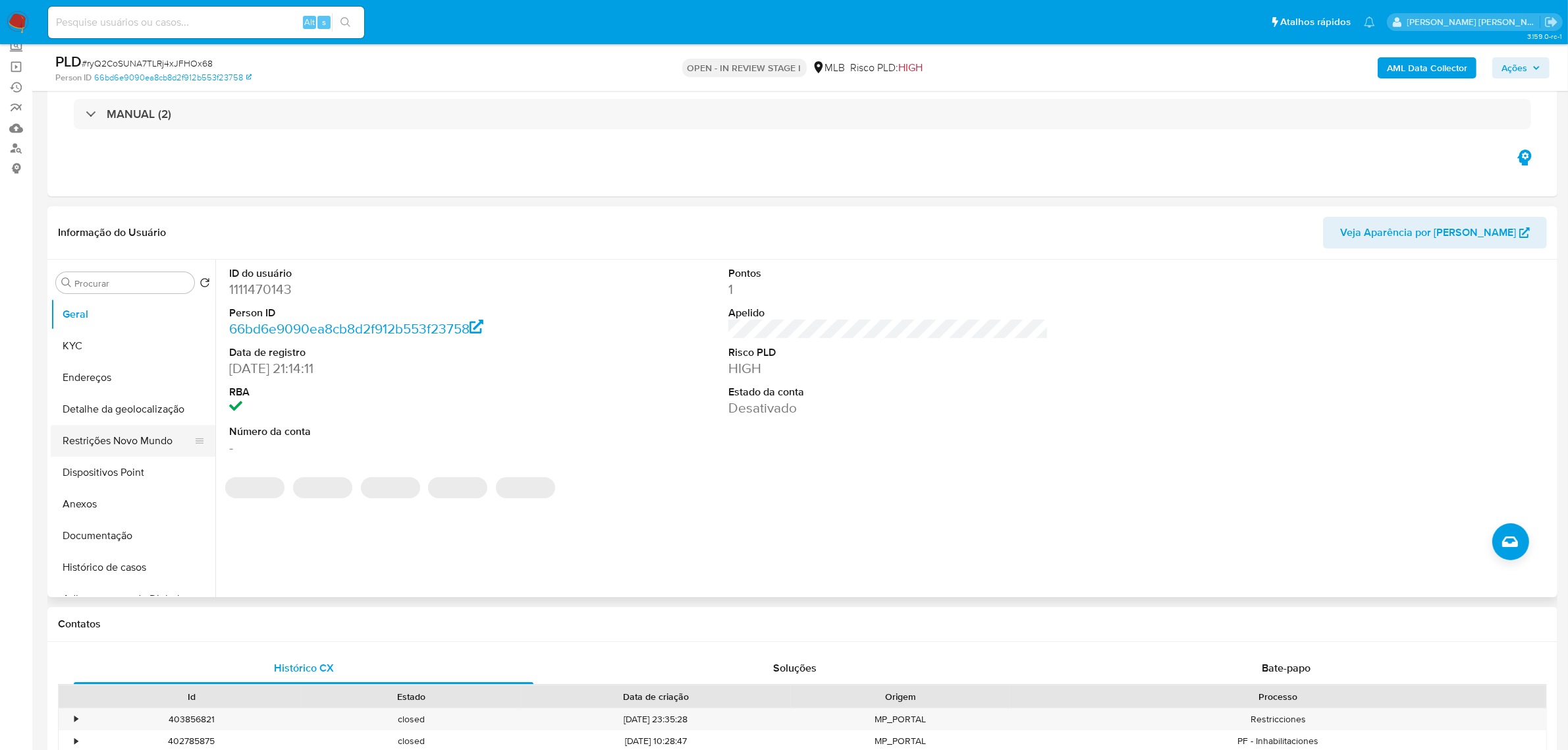
click at [113, 442] on button "Restrições Novo Mundo" at bounding box center [128, 440] width 154 height 31
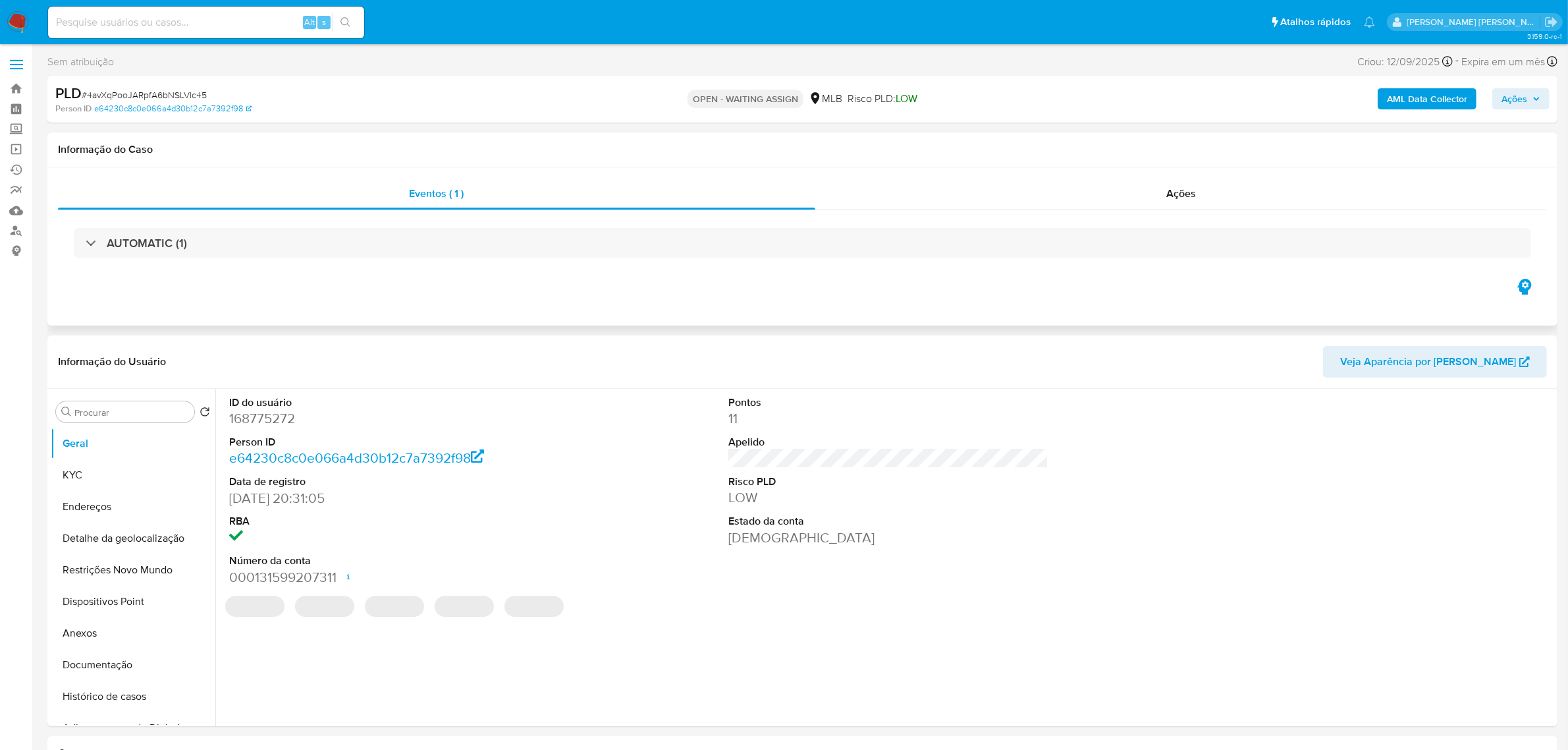
select select "10"
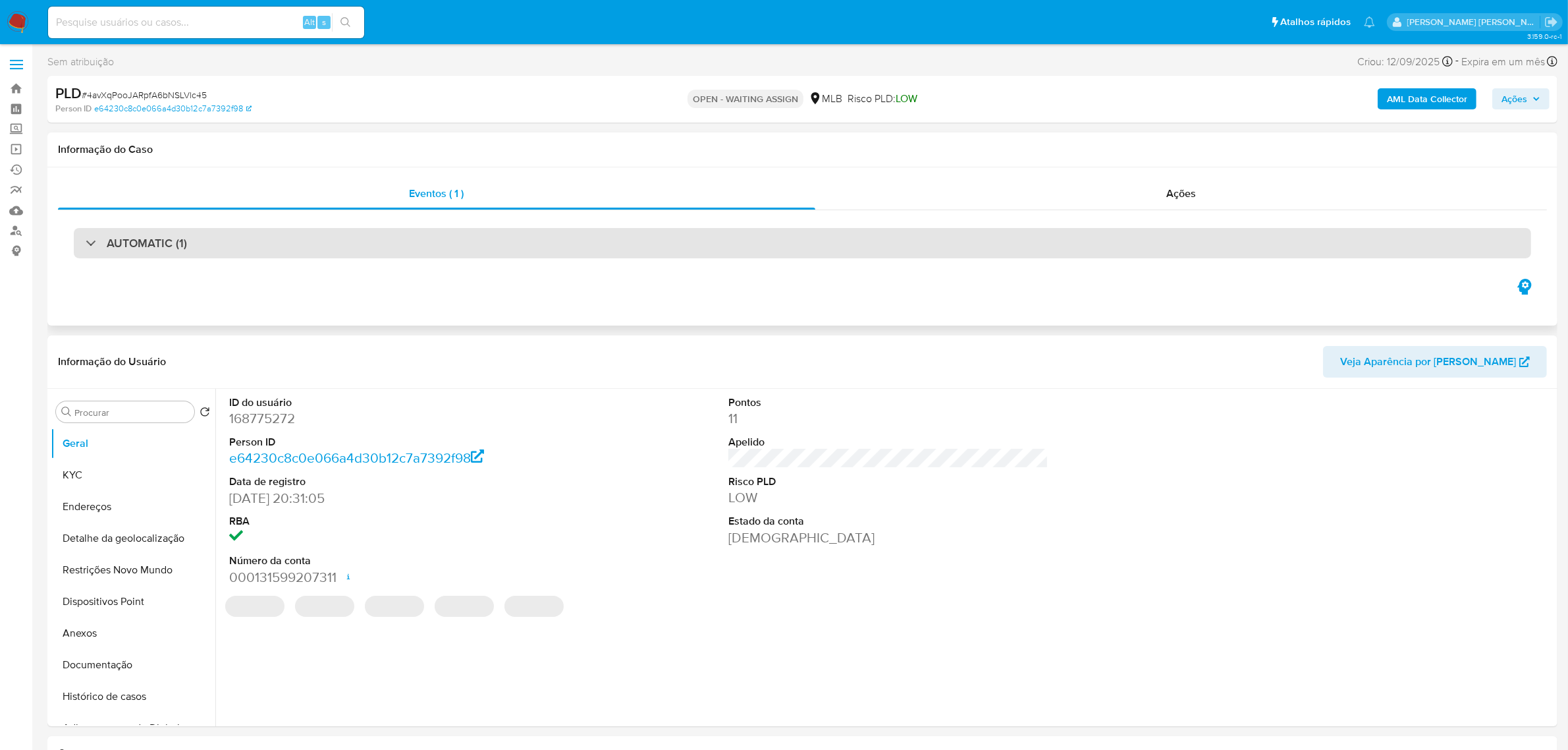
click at [150, 244] on h3 "AUTOMATIC (1)" at bounding box center [147, 243] width 80 height 14
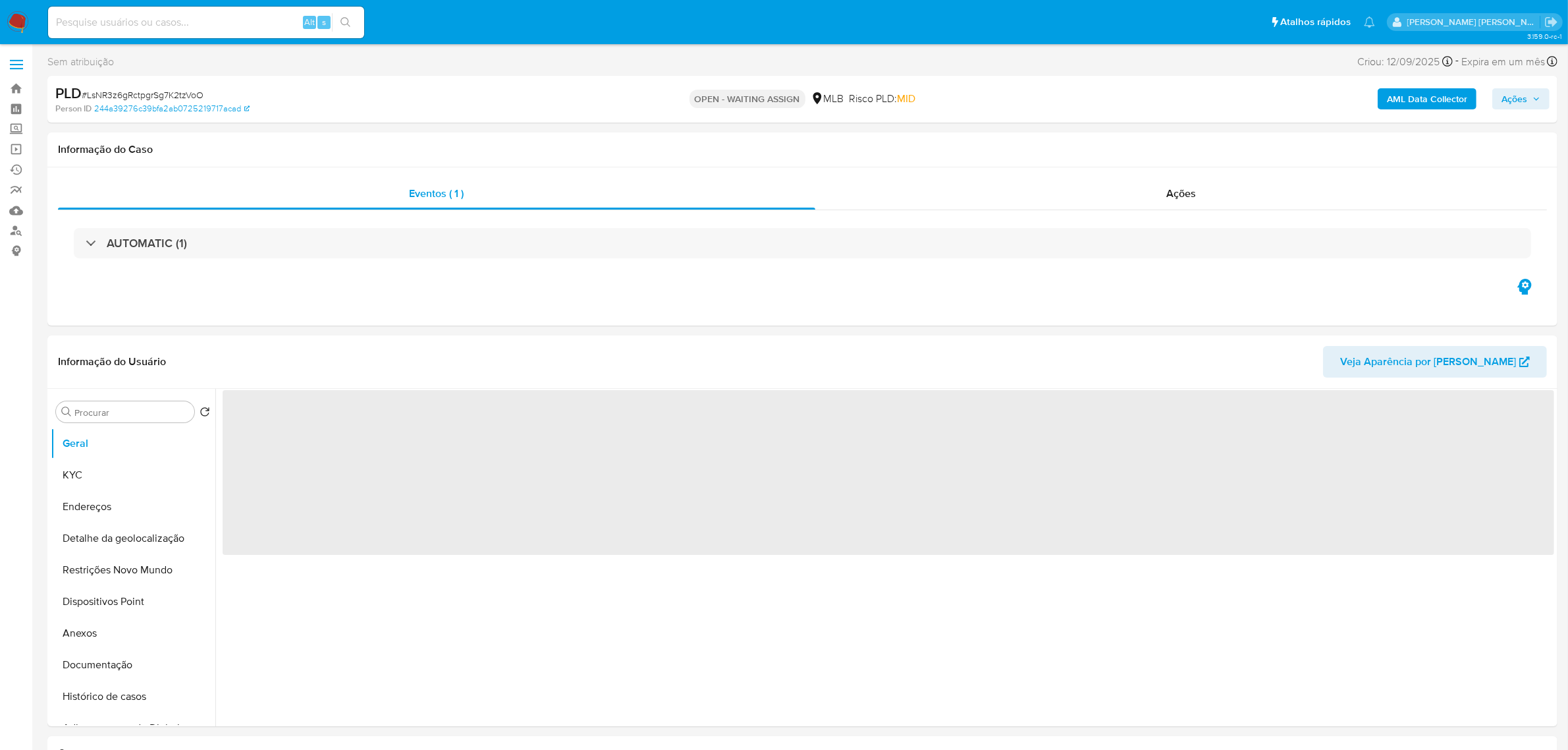
select select "10"
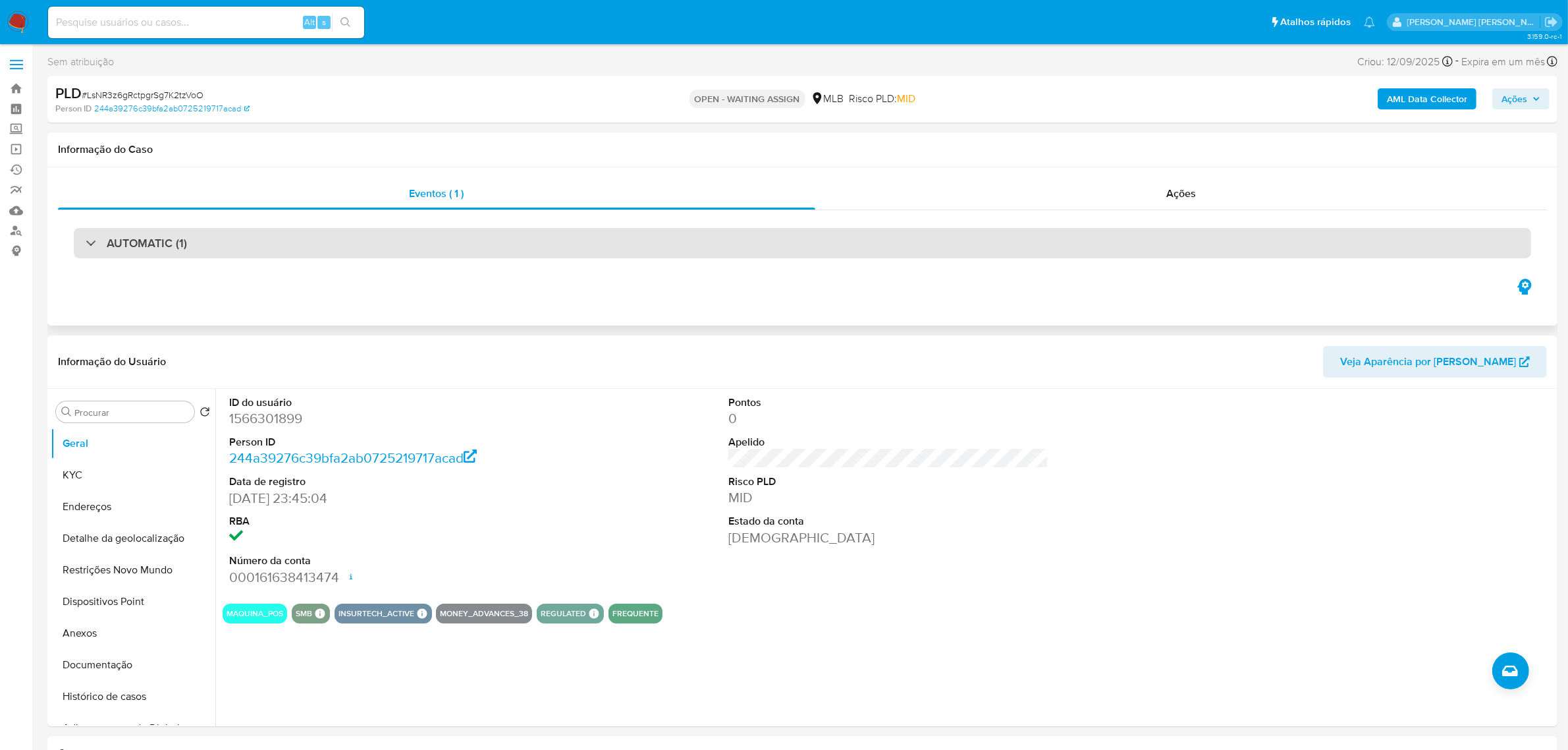
click at [208, 255] on div "AUTOMATIC (1)" at bounding box center [802, 243] width 1457 height 30
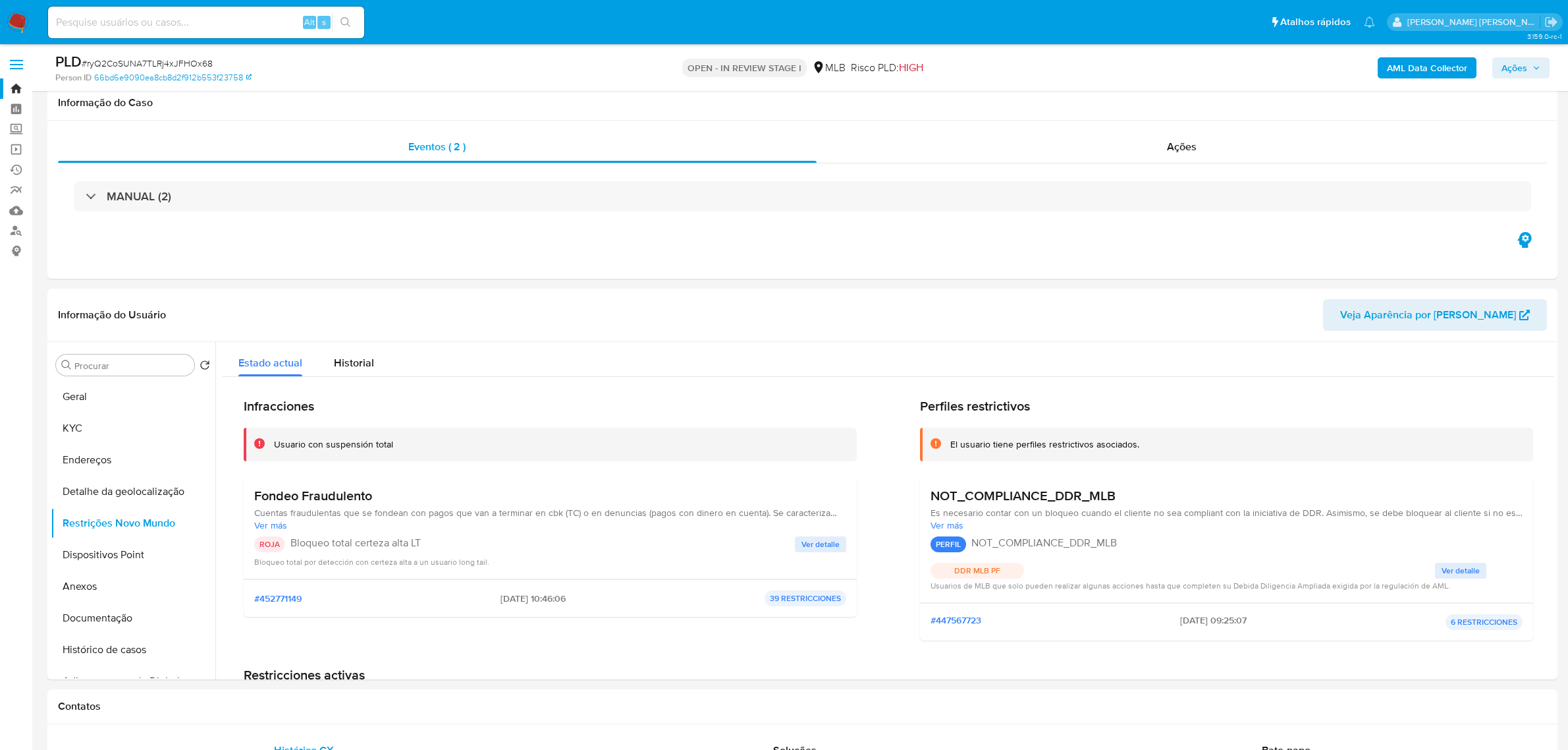
select select "10"
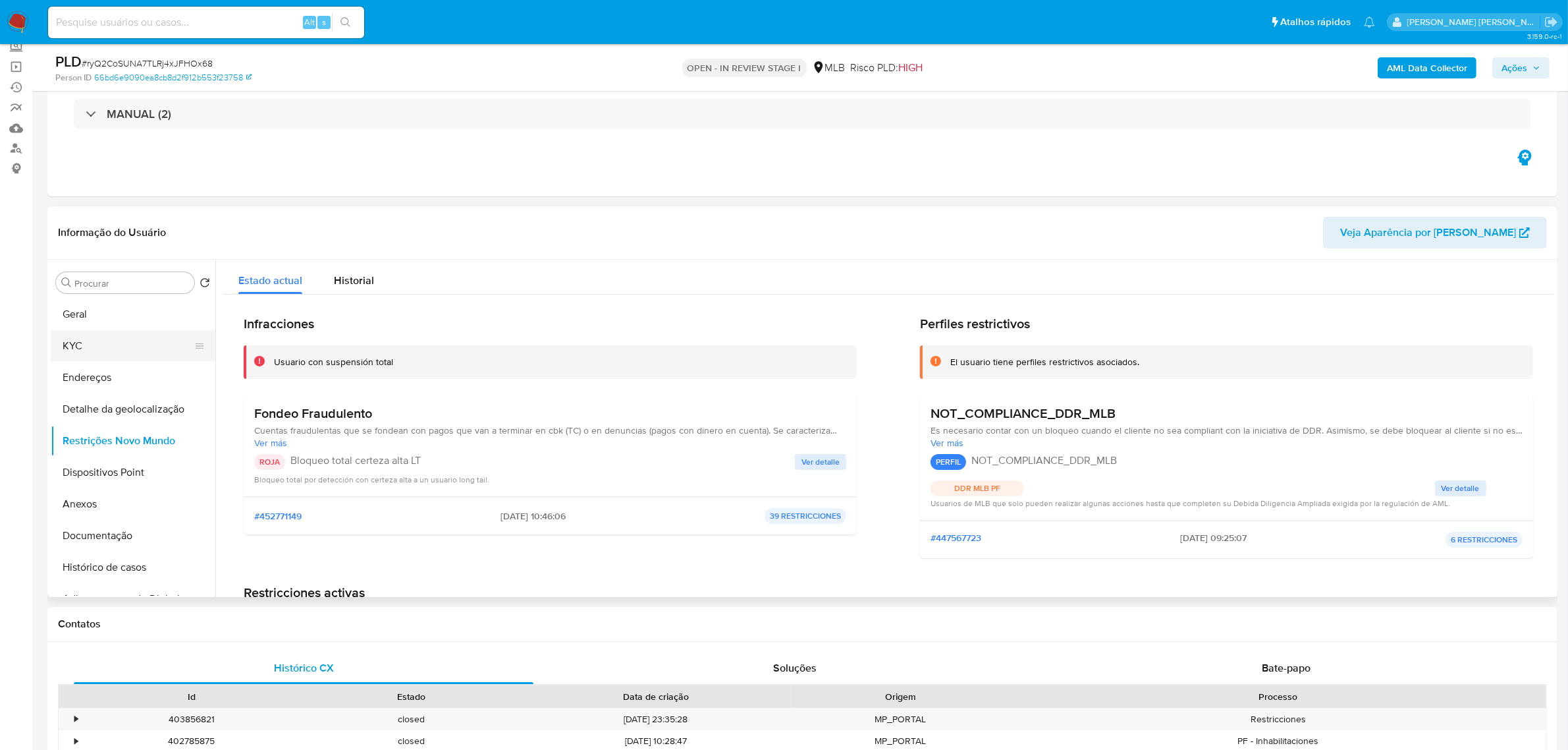
scroll to position [82, 0]
click at [107, 315] on button "Geral" at bounding box center [128, 314] width 154 height 31
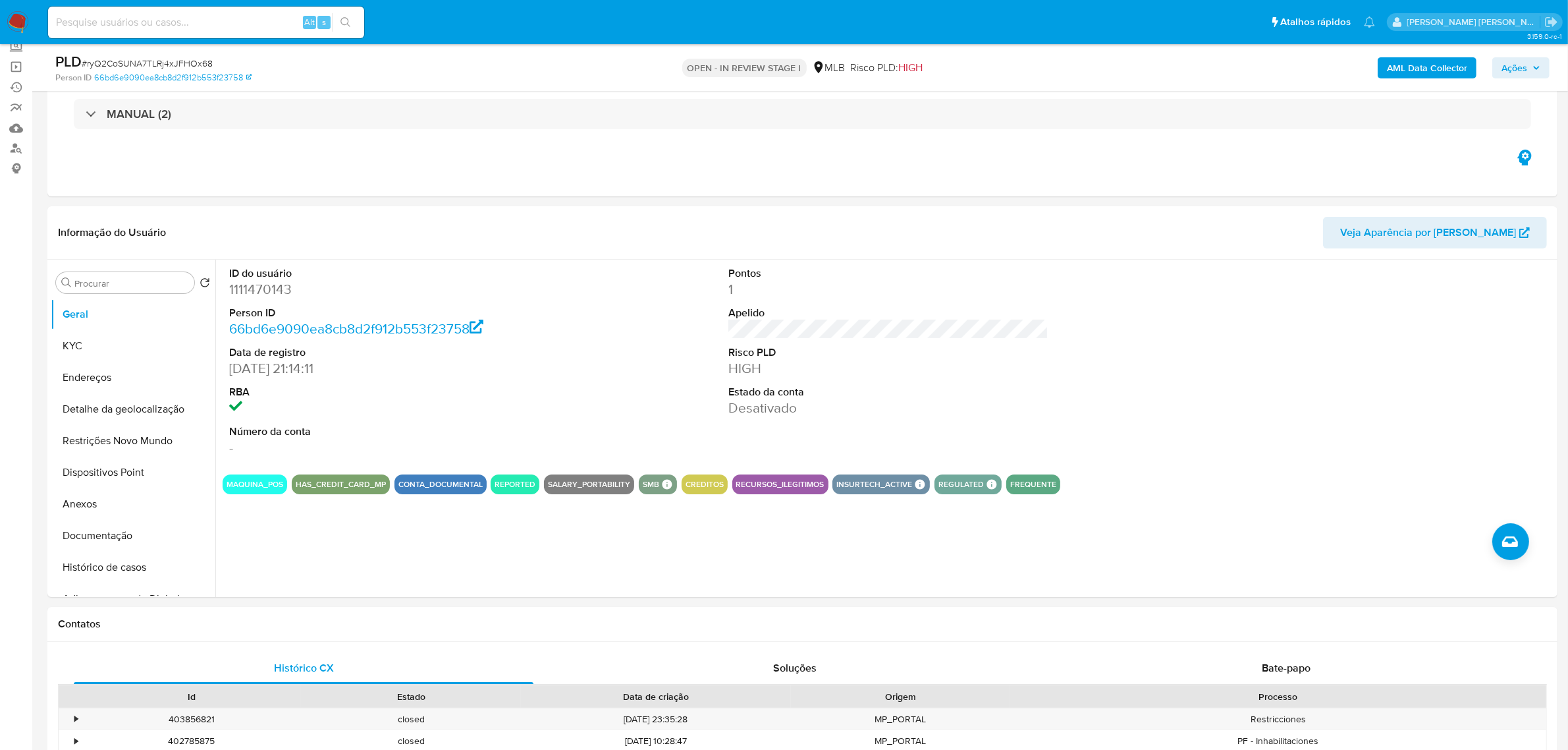
click at [214, 14] on input at bounding box center [206, 21] width 316 height 17
paste input "bsXHhecGkLgmq8dKyqxdl4FE"
type input "bsXHhecGkLgmq8dKyqxdl4FE"
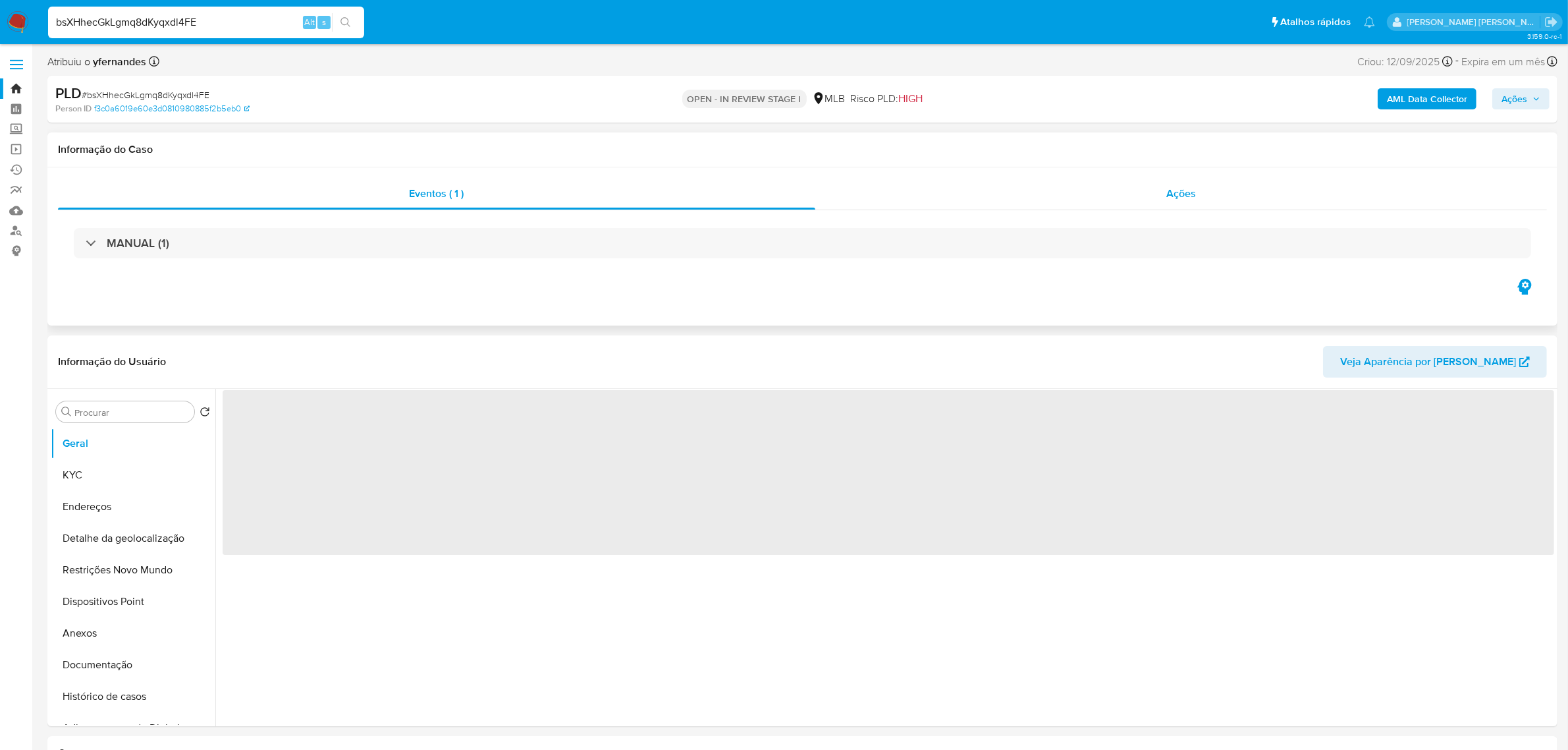
select select "10"
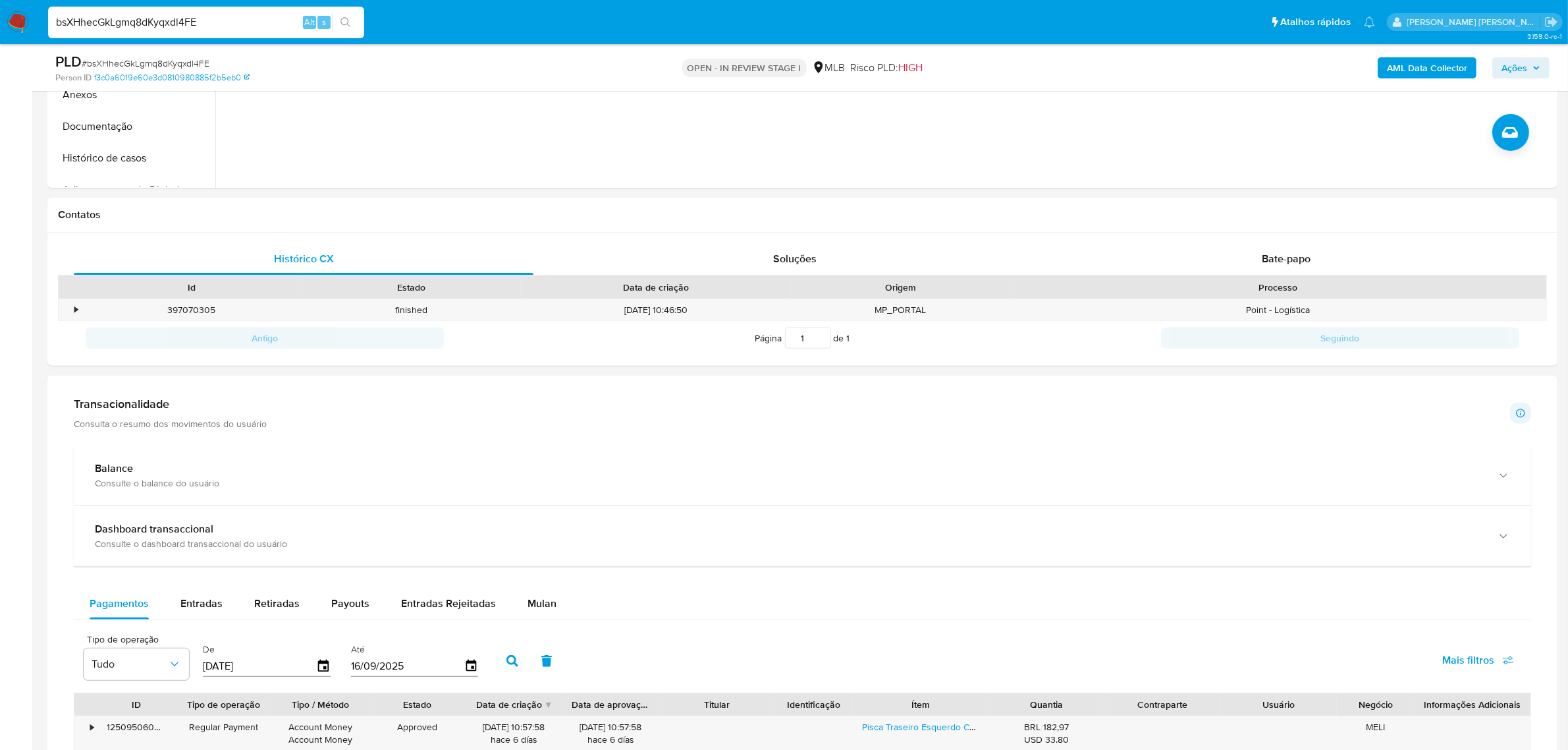
scroll to position [494, 0]
click at [1304, 257] on span "Bate-papo" at bounding box center [1286, 256] width 49 height 15
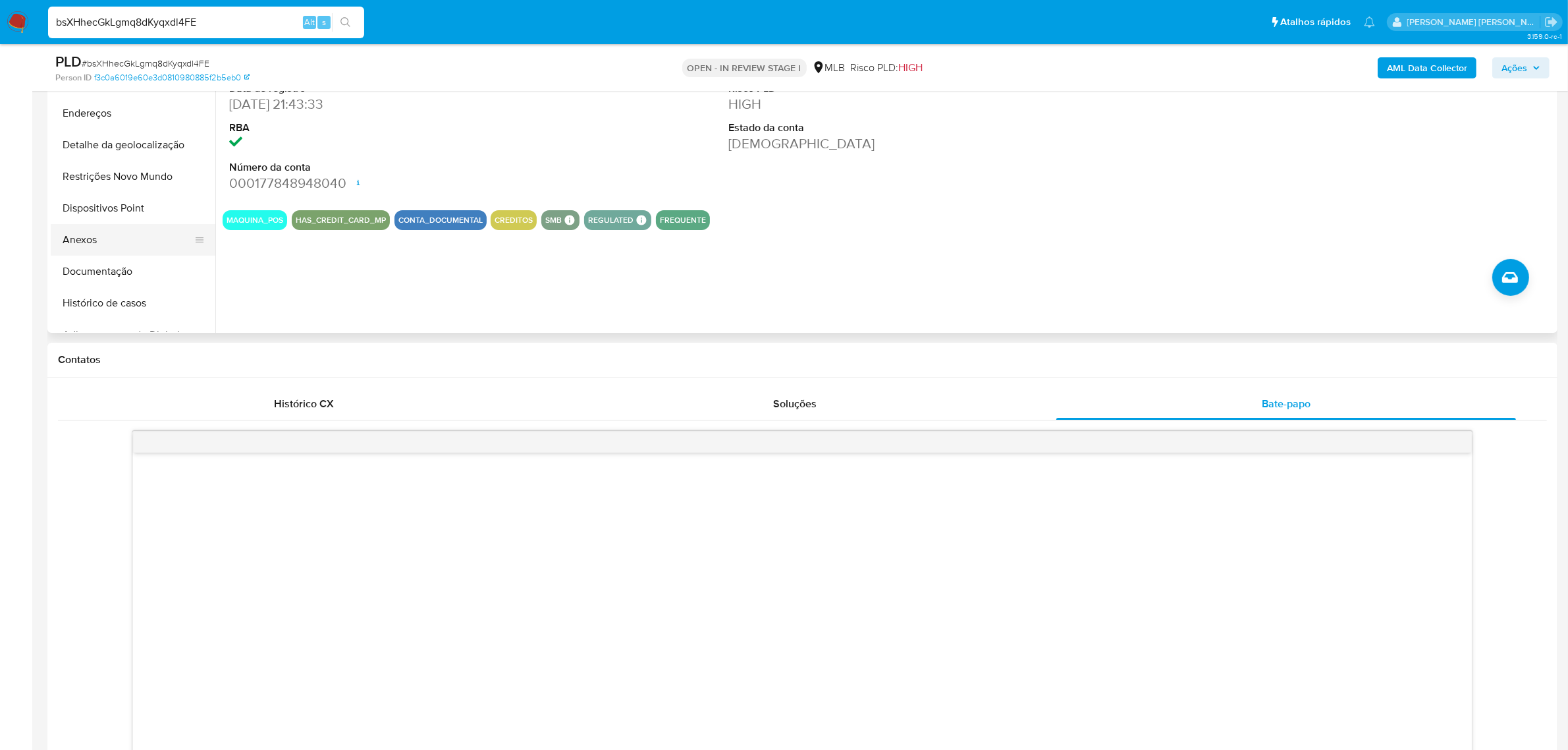
scroll to position [247, 0]
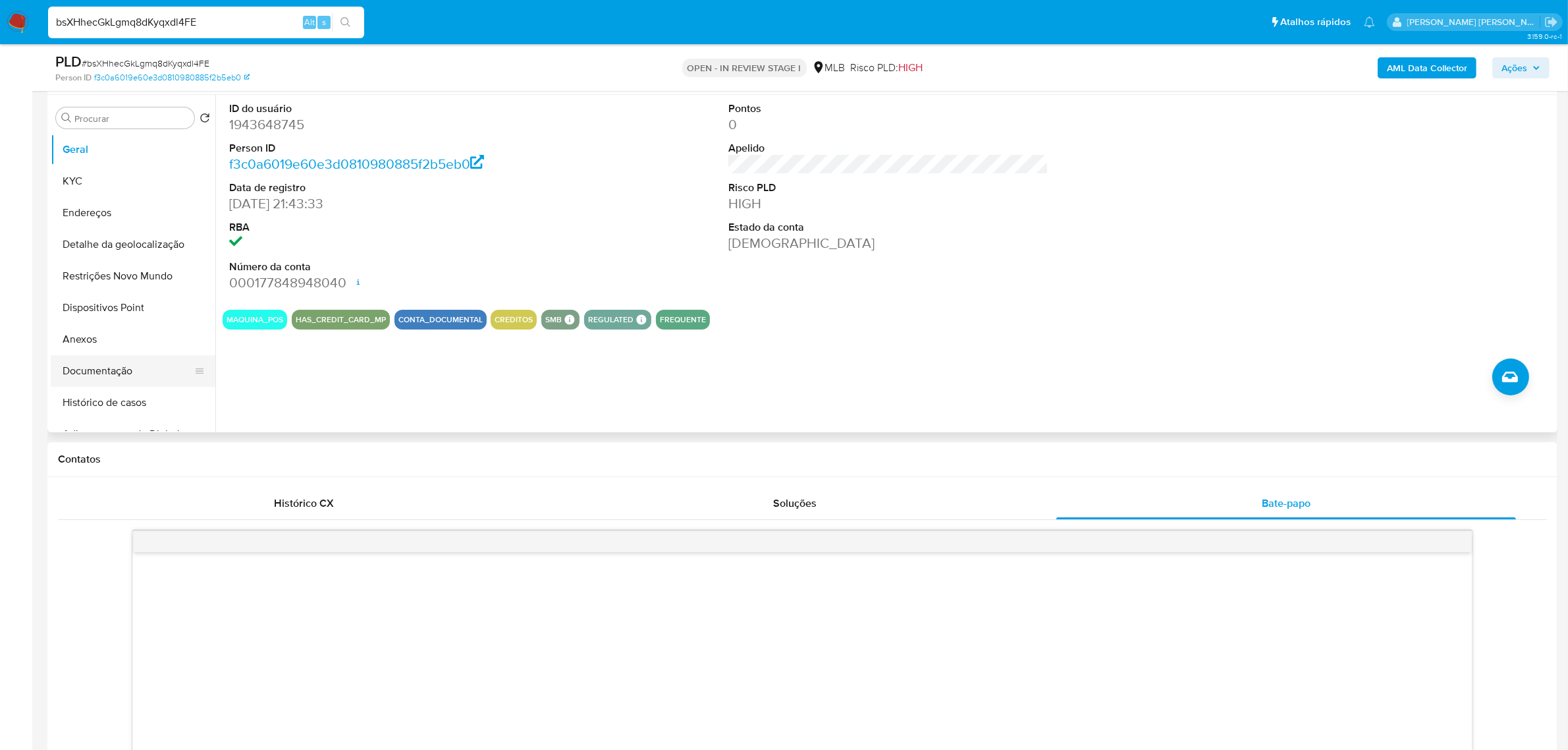
click at [96, 379] on button "Documentação" at bounding box center [128, 370] width 154 height 31
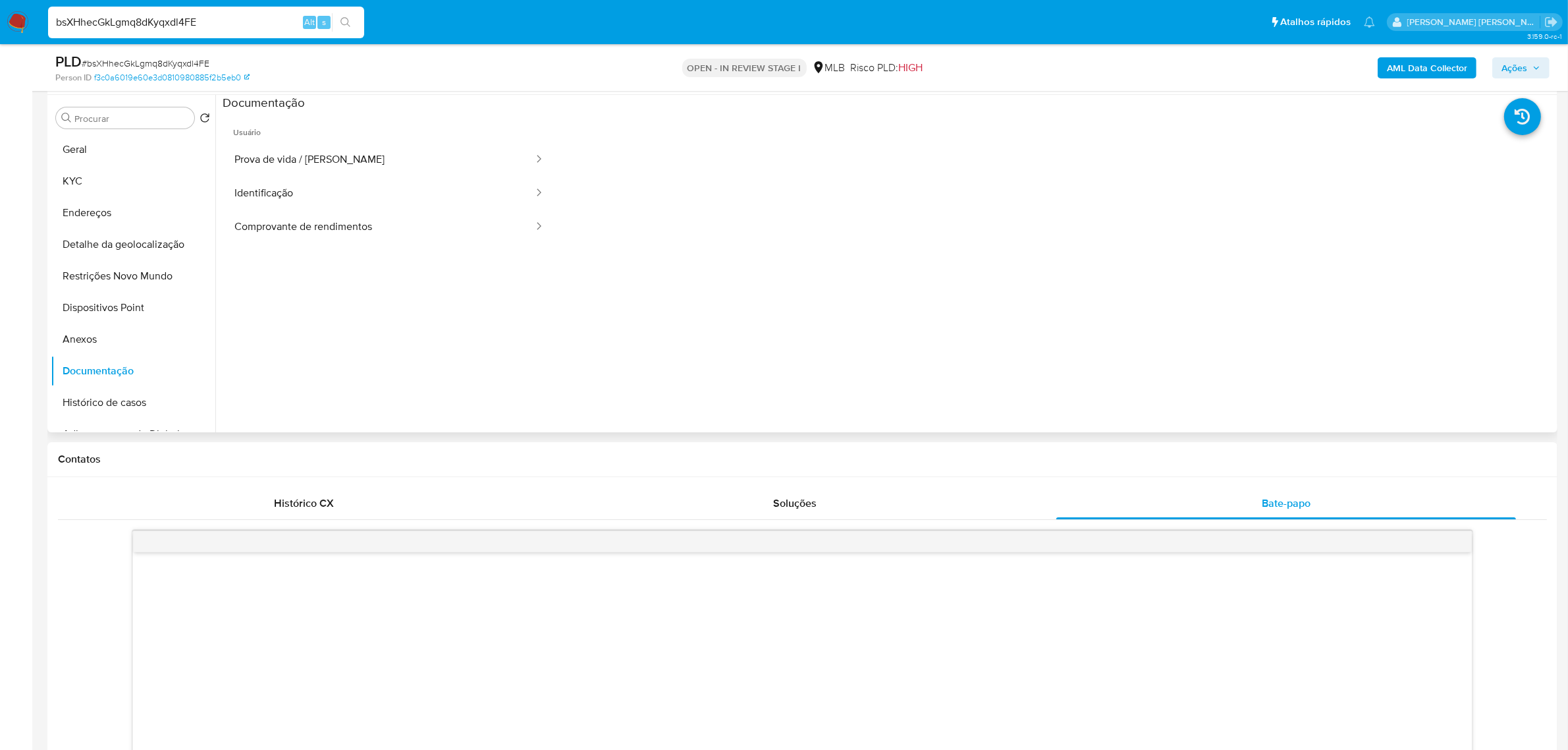
scroll to position [164, 0]
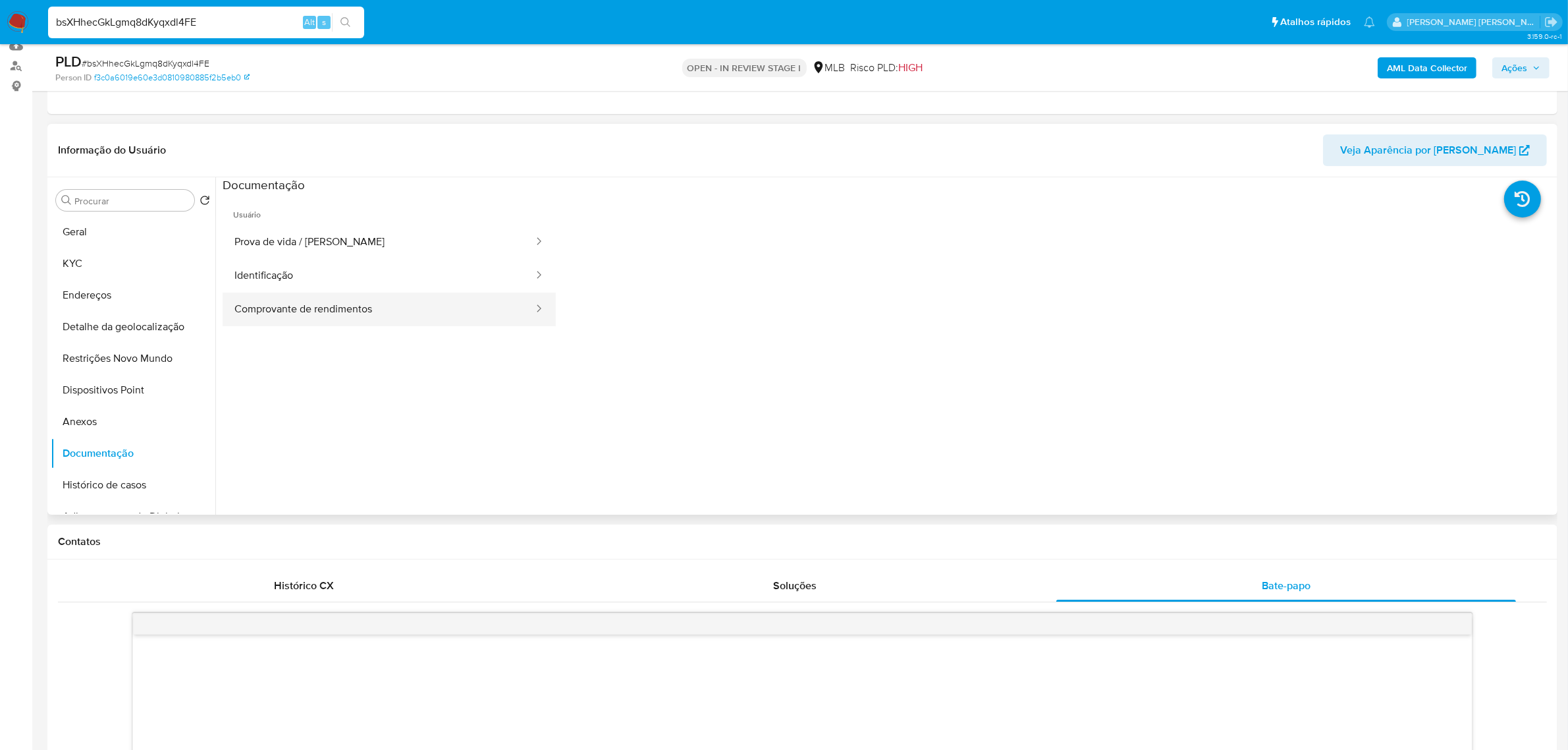
click at [382, 315] on button "Comprovante de rendimentos" at bounding box center [378, 309] width 312 height 34
